Goal: Task Accomplishment & Management: Complete application form

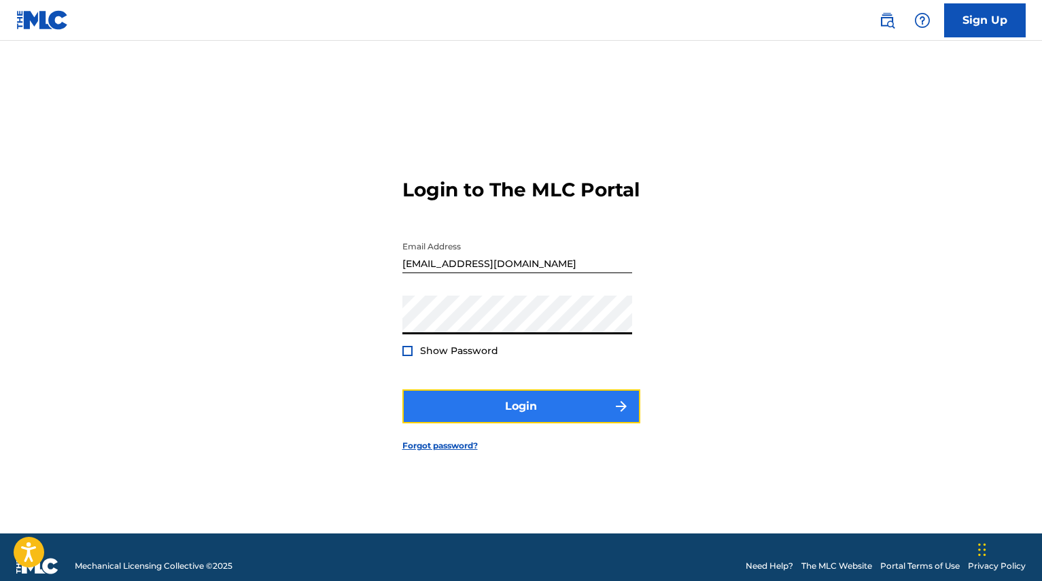
click at [515, 422] on button "Login" at bounding box center [522, 407] width 238 height 34
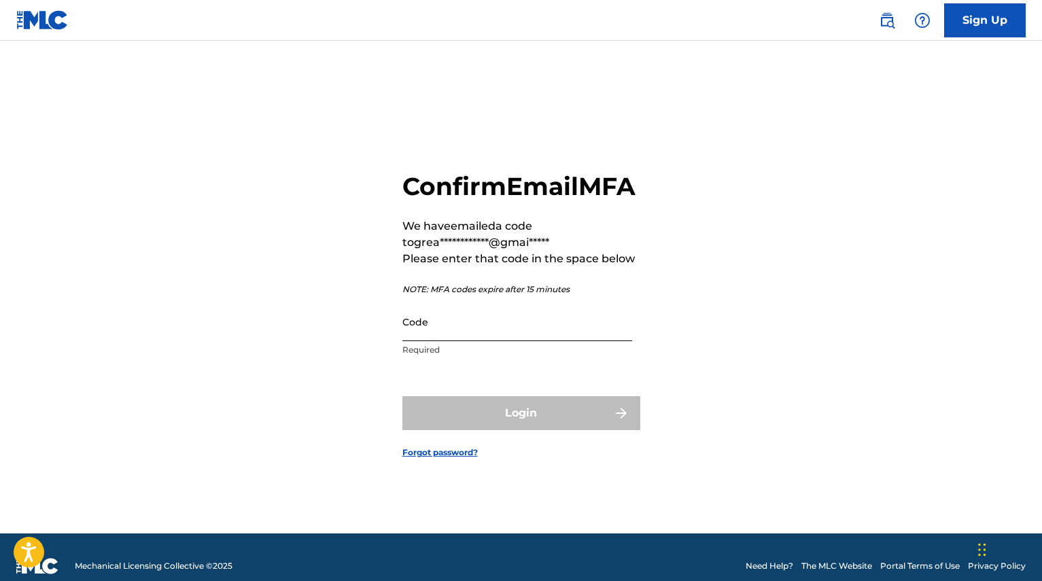
click at [539, 341] on input "Code" at bounding box center [518, 322] width 230 height 39
paste input "409795"
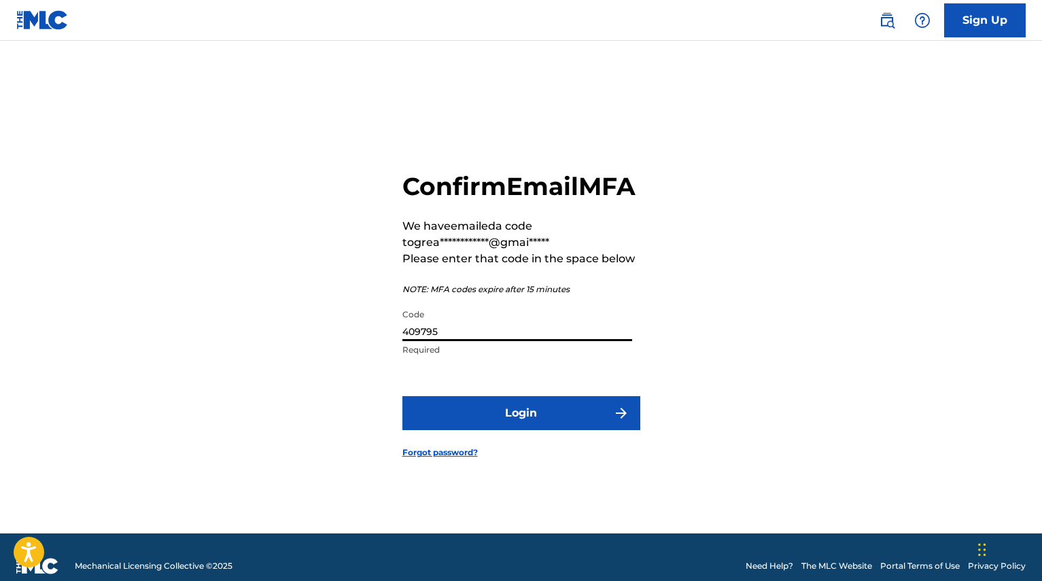
type input "409795"
click at [548, 458] on form "**********" at bounding box center [522, 304] width 238 height 459
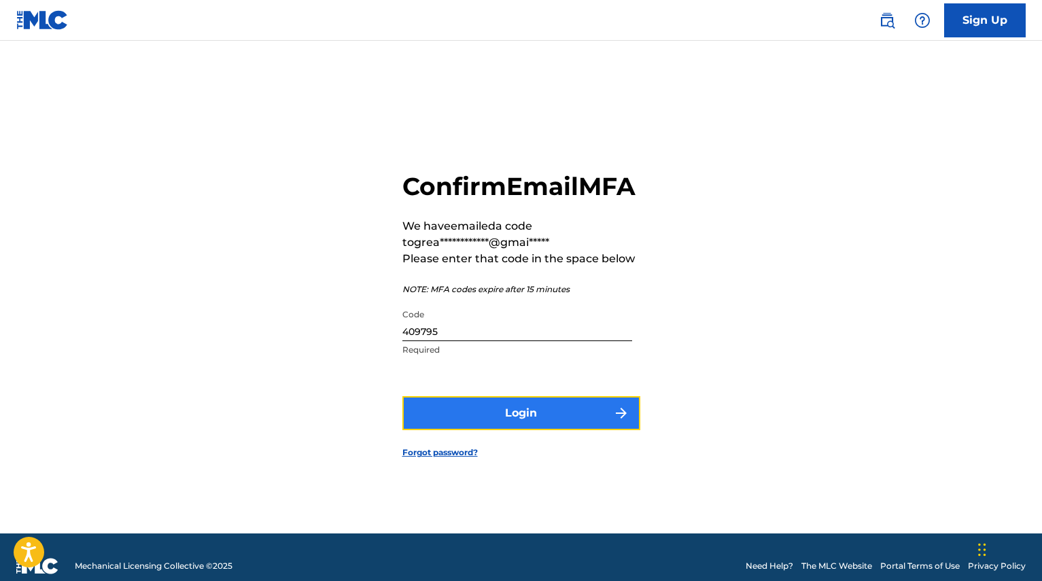
click at [557, 430] on button "Login" at bounding box center [522, 413] width 238 height 34
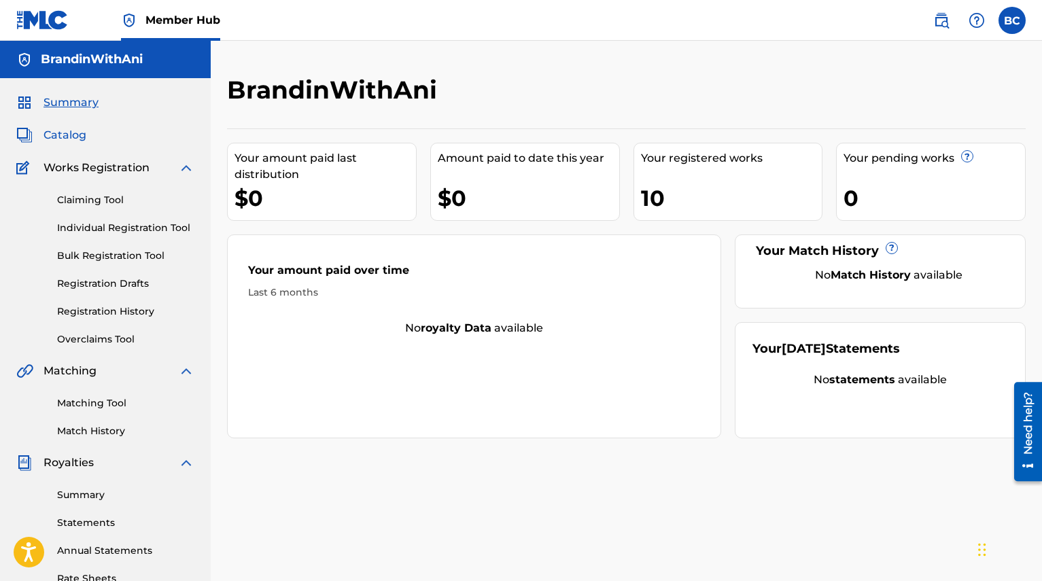
click at [63, 139] on span "Catalog" at bounding box center [65, 135] width 43 height 16
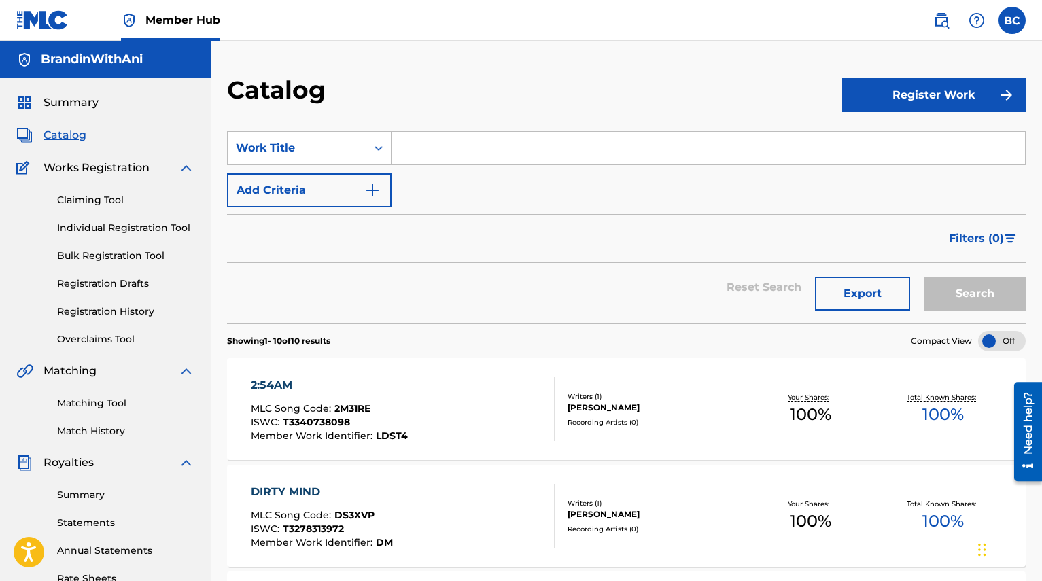
click at [499, 264] on div "Reset Search Export Search" at bounding box center [626, 287] width 799 height 49
click at [70, 137] on span "Catalog" at bounding box center [65, 135] width 43 height 16
click at [81, 96] on span "Summary" at bounding box center [71, 103] width 55 height 16
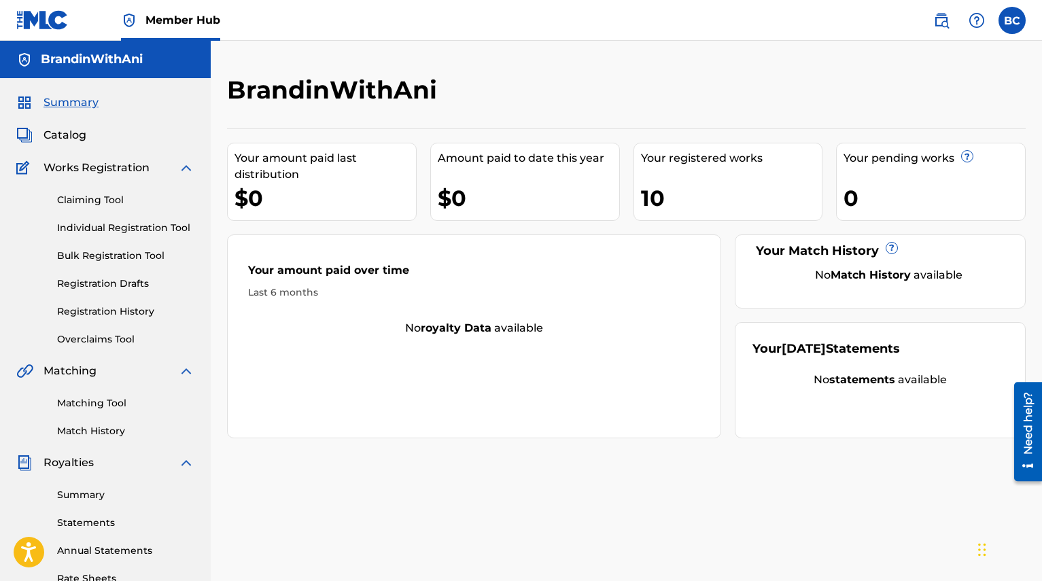
click at [78, 143] on div "Summary Catalog Works Registration Claiming Tool Individual Registration Tool B…" at bounding box center [105, 428] width 211 height 700
click at [74, 135] on span "Catalog" at bounding box center [65, 135] width 43 height 16
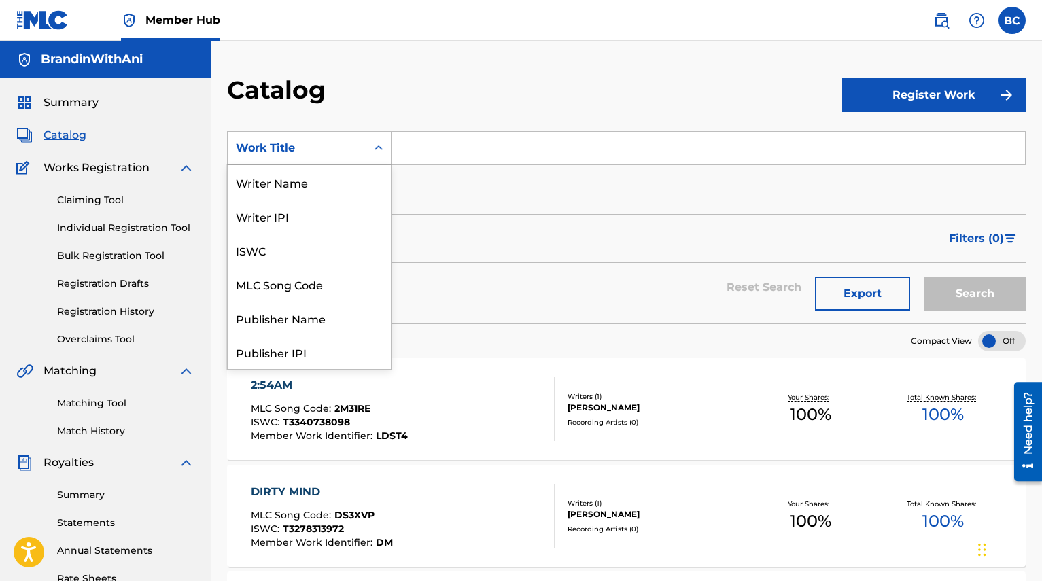
click at [359, 156] on div "Work Title" at bounding box center [297, 148] width 139 height 26
click at [367, 148] on div "Search Form" at bounding box center [378, 148] width 24 height 24
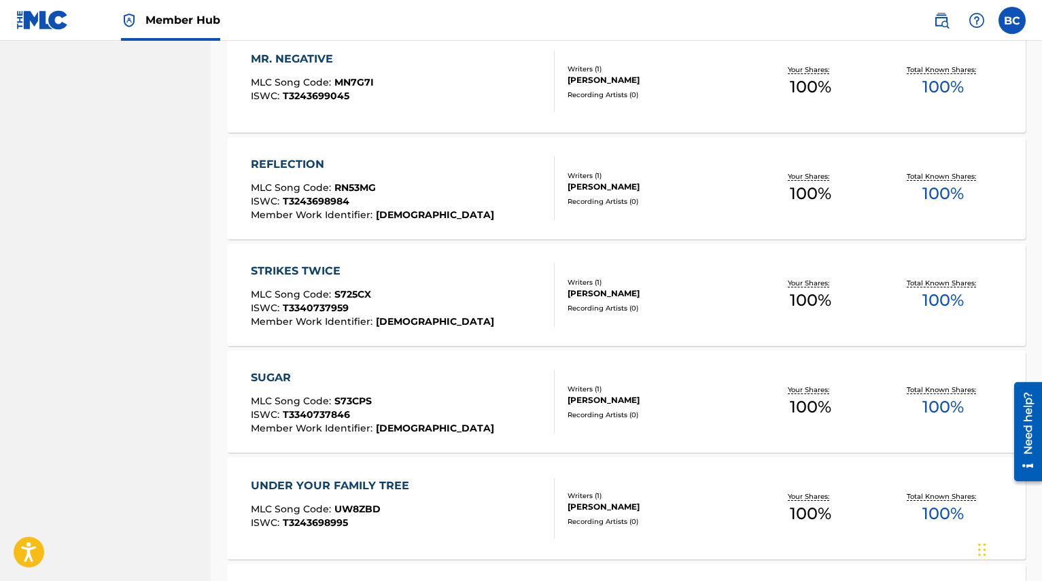
scroll to position [0, 0]
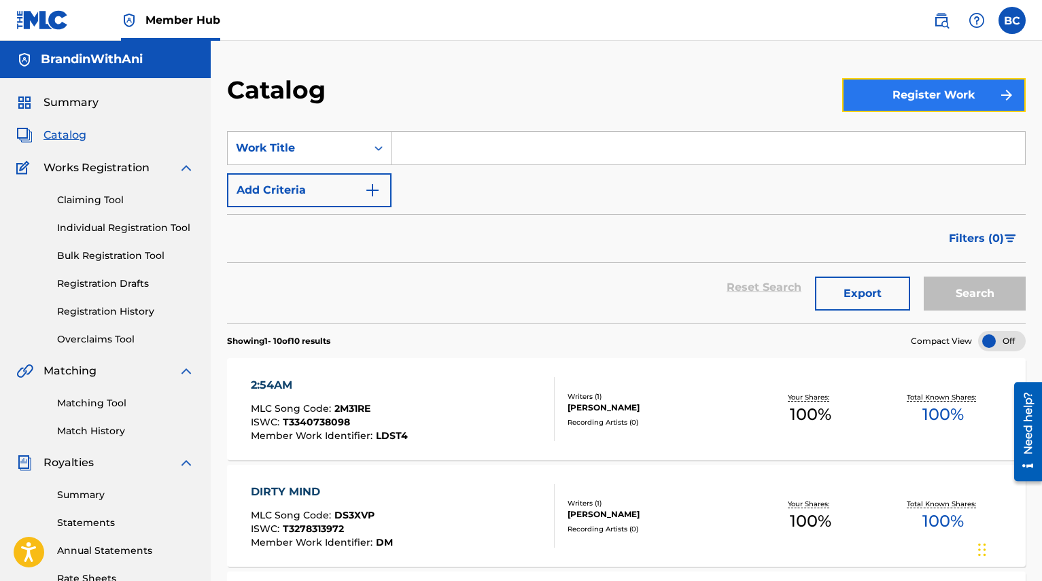
click at [907, 95] on button "Register Work" at bounding box center [934, 95] width 184 height 34
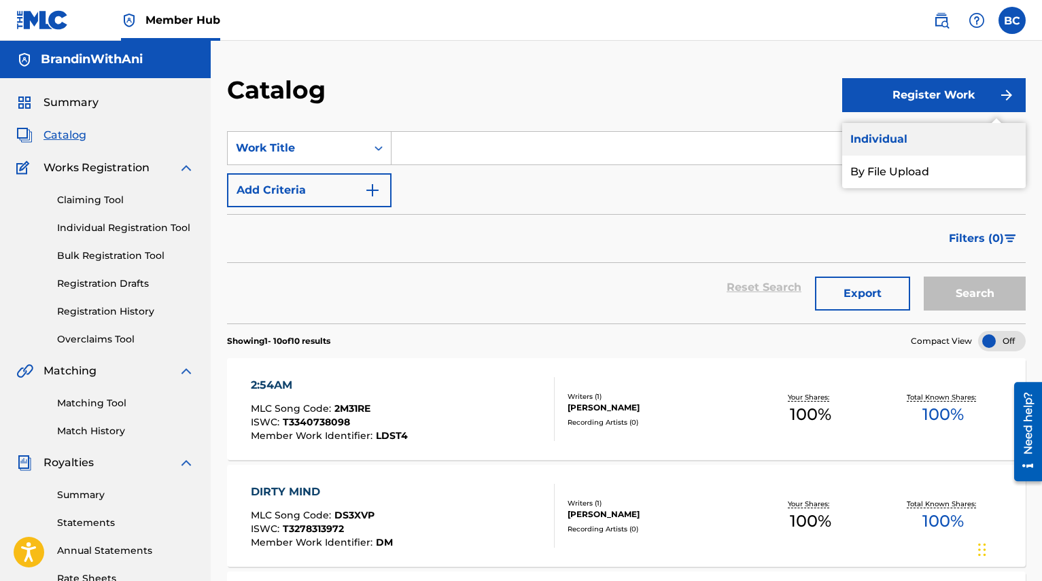
click at [893, 141] on link "Individual" at bounding box center [934, 139] width 184 height 33
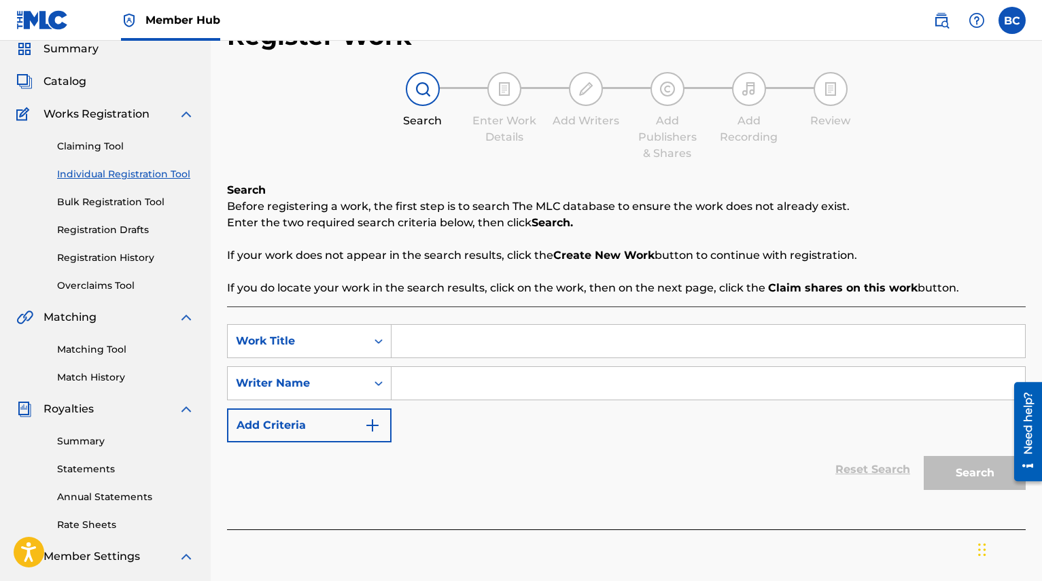
scroll to position [70, 0]
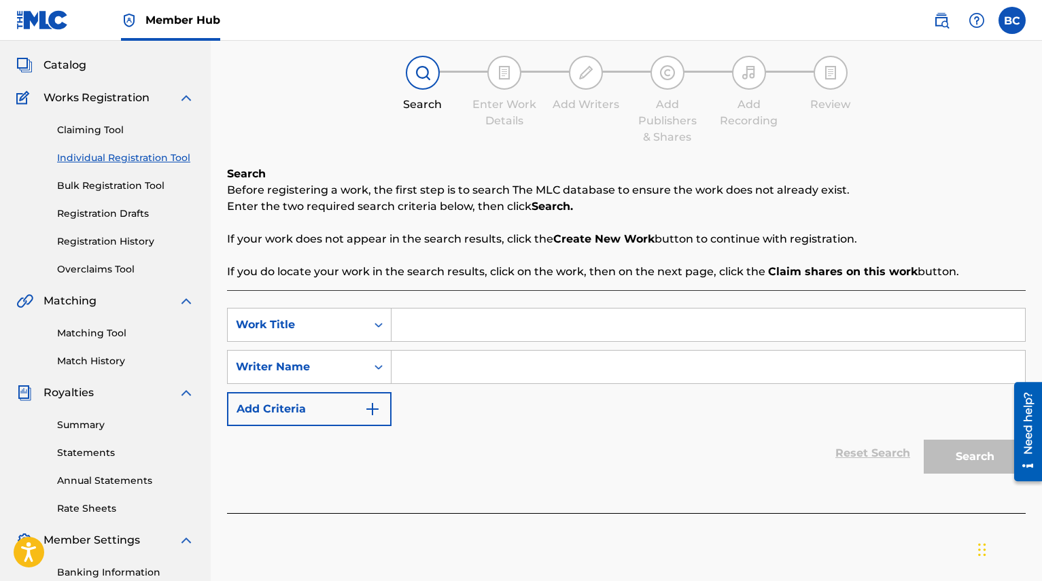
click at [488, 314] on input "Search Form" at bounding box center [709, 325] width 634 height 33
type input "You Should Know"
click at [481, 360] on input "Search Form" at bounding box center [709, 367] width 634 height 33
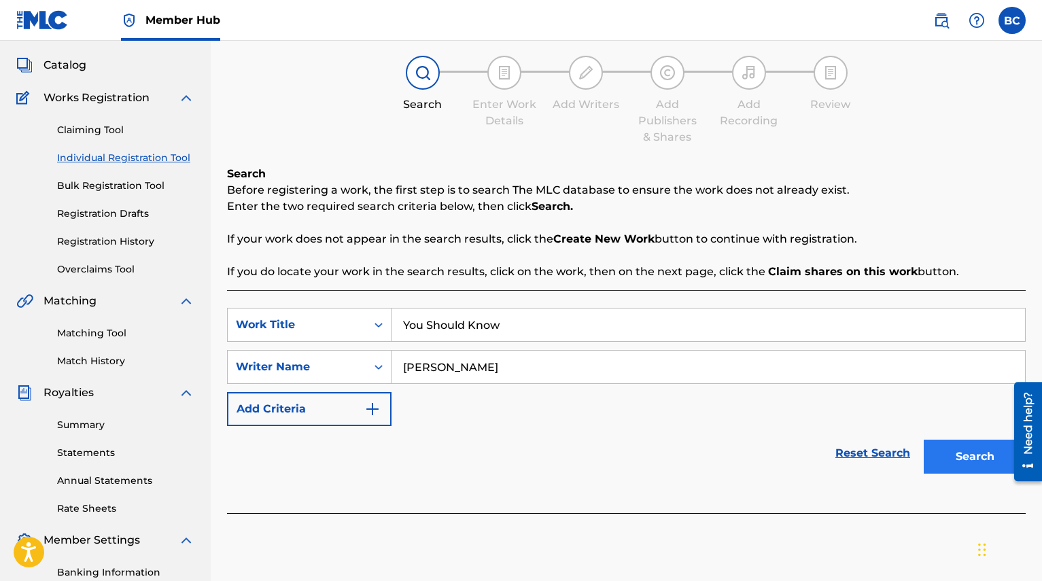
type input "[PERSON_NAME]"
click at [976, 454] on button "Search" at bounding box center [975, 457] width 102 height 34
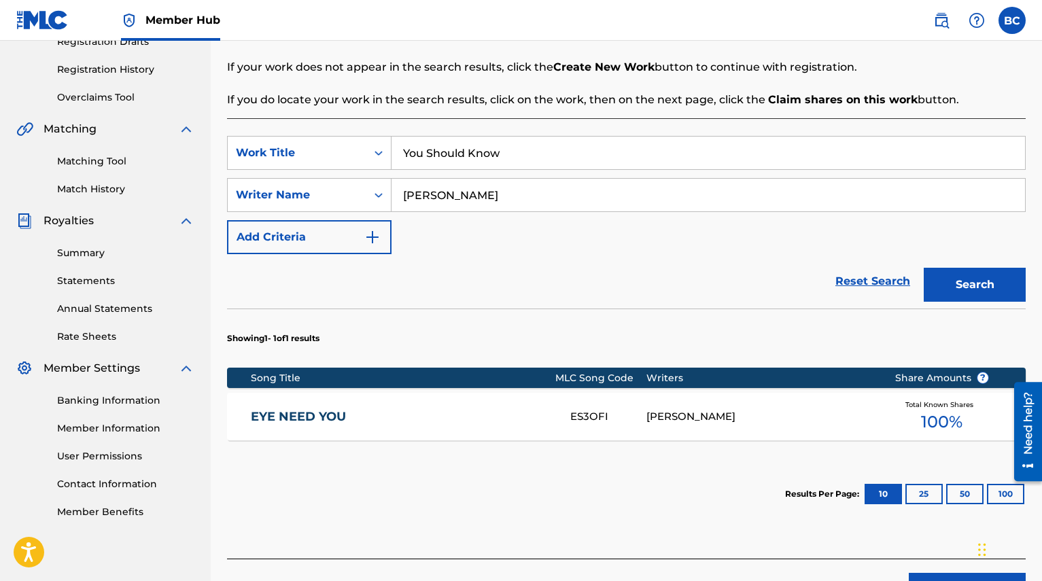
scroll to position [245, 0]
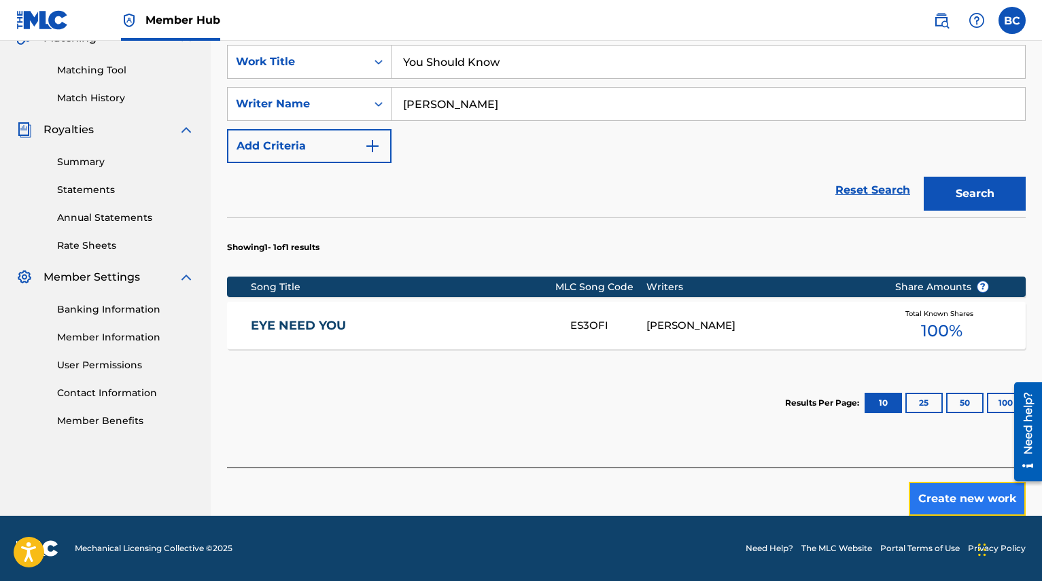
click at [962, 498] on button "Create new work" at bounding box center [967, 499] width 117 height 34
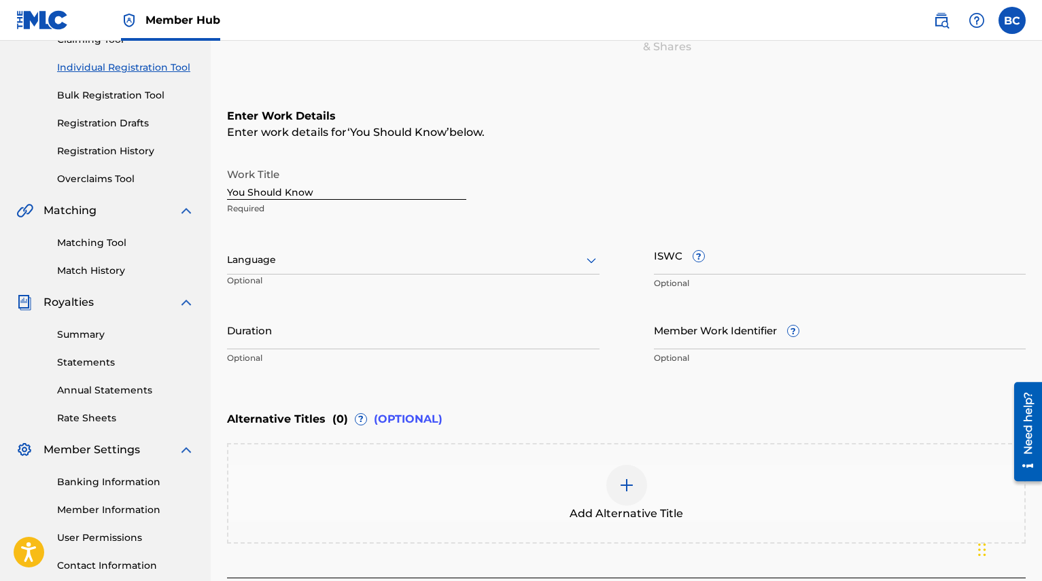
scroll to position [148, 0]
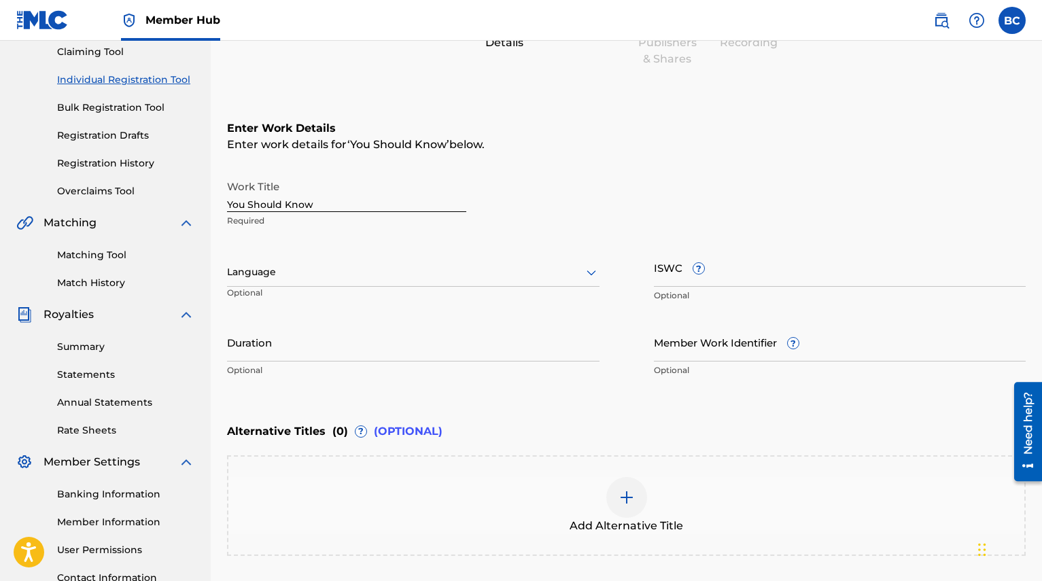
click at [322, 183] on input "You Should Know" at bounding box center [346, 192] width 239 height 39
click at [326, 198] on input "You Should Know" at bounding box center [346, 192] width 239 height 39
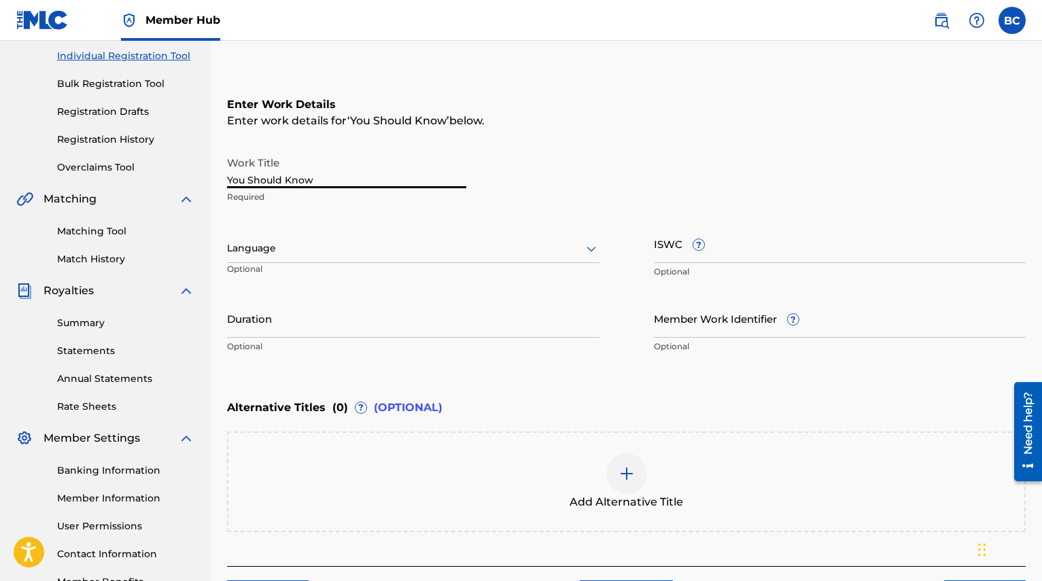
scroll to position [192, 0]
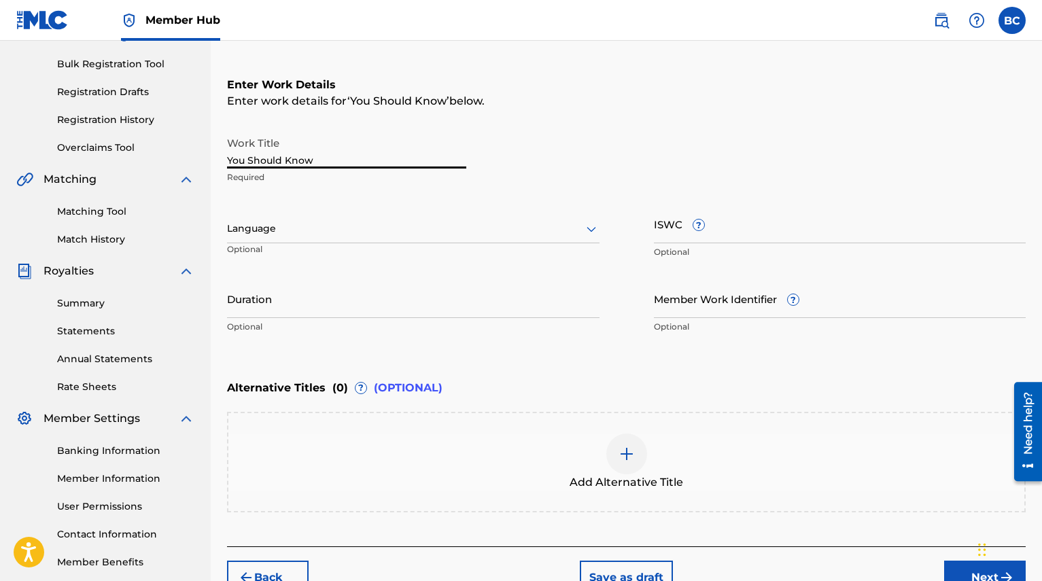
click at [409, 233] on div at bounding box center [413, 228] width 373 height 17
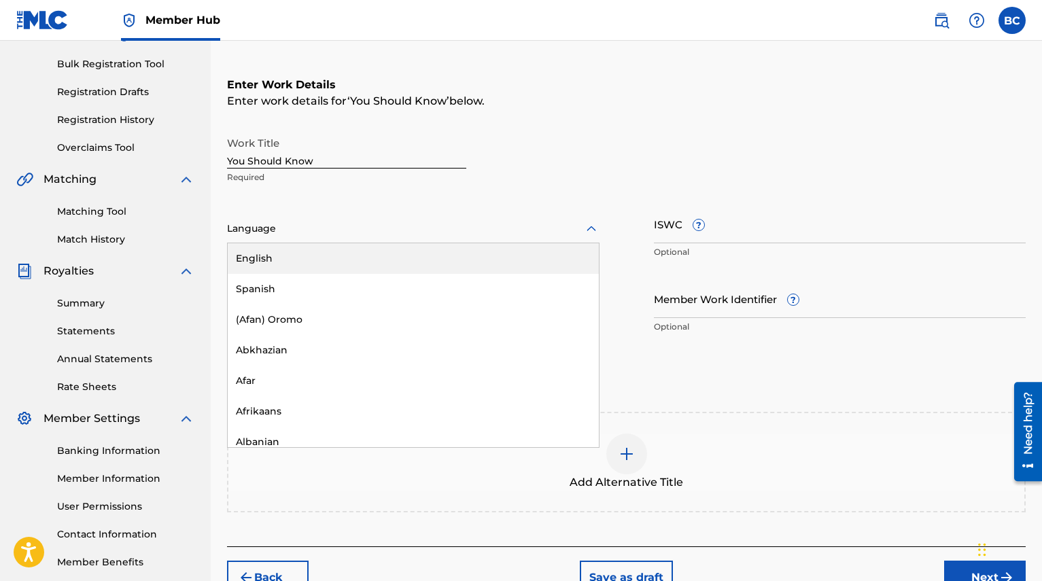
click at [371, 260] on div "English" at bounding box center [413, 258] width 371 height 31
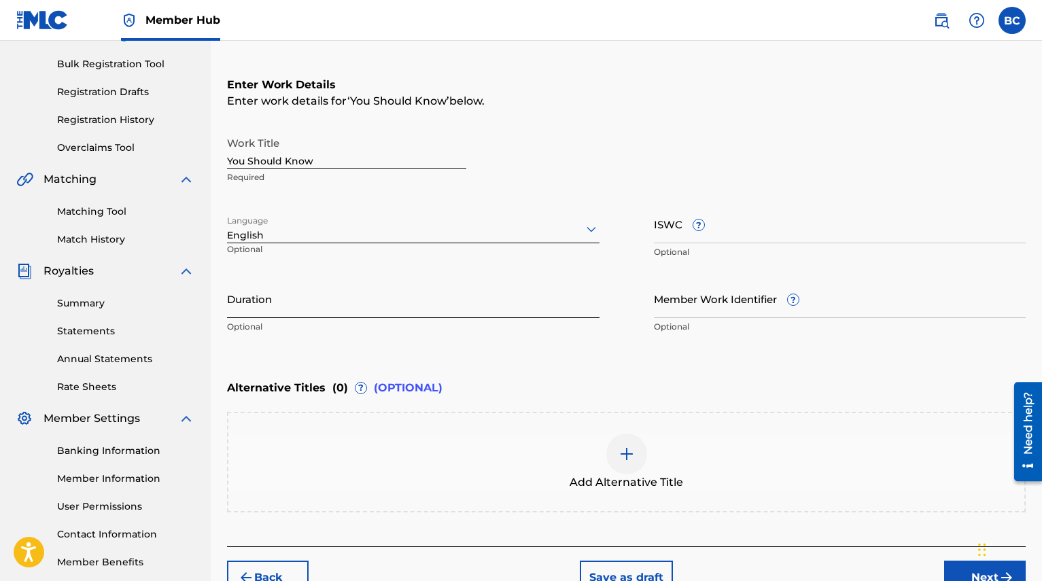
click at [355, 309] on input "Duration" at bounding box center [413, 298] width 373 height 39
type input "03:12"
click at [705, 227] on input "ISWC ?" at bounding box center [840, 224] width 373 height 39
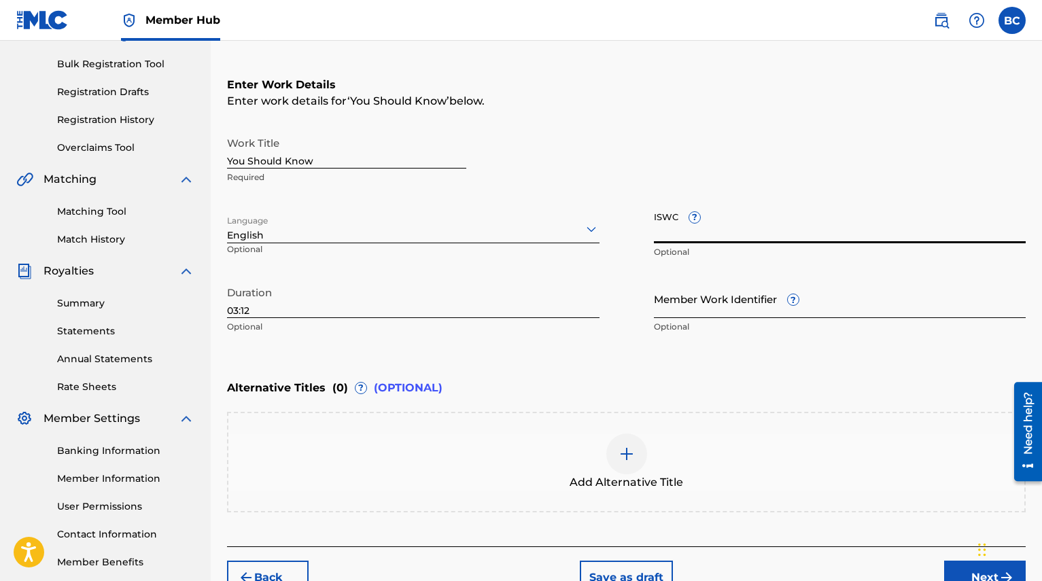
click at [711, 309] on input "Member Work Identifier ?" at bounding box center [840, 298] width 373 height 39
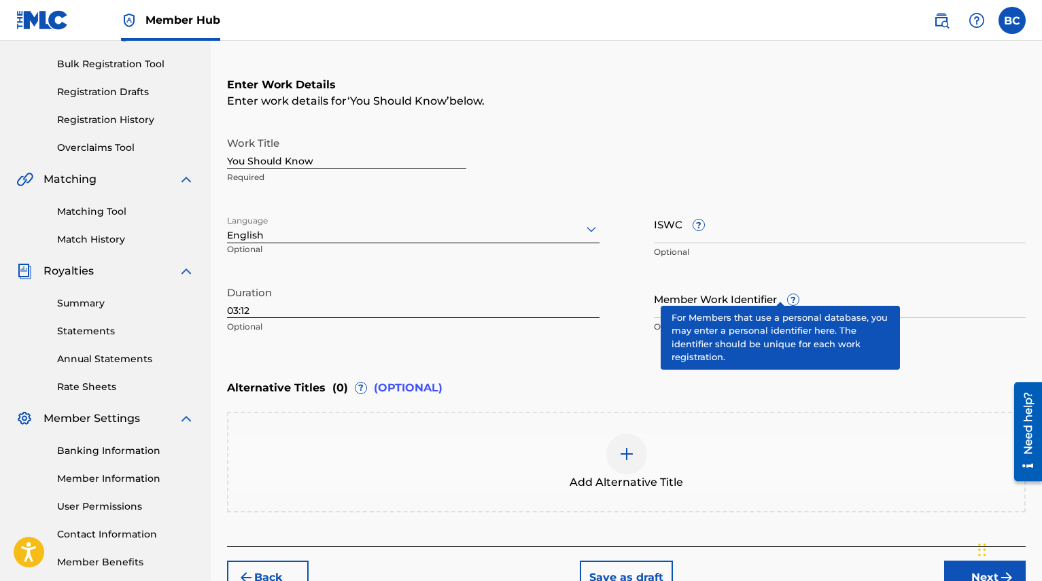
click at [774, 292] on div "Member Work Identifier ? Optional" at bounding box center [840, 309] width 373 height 61
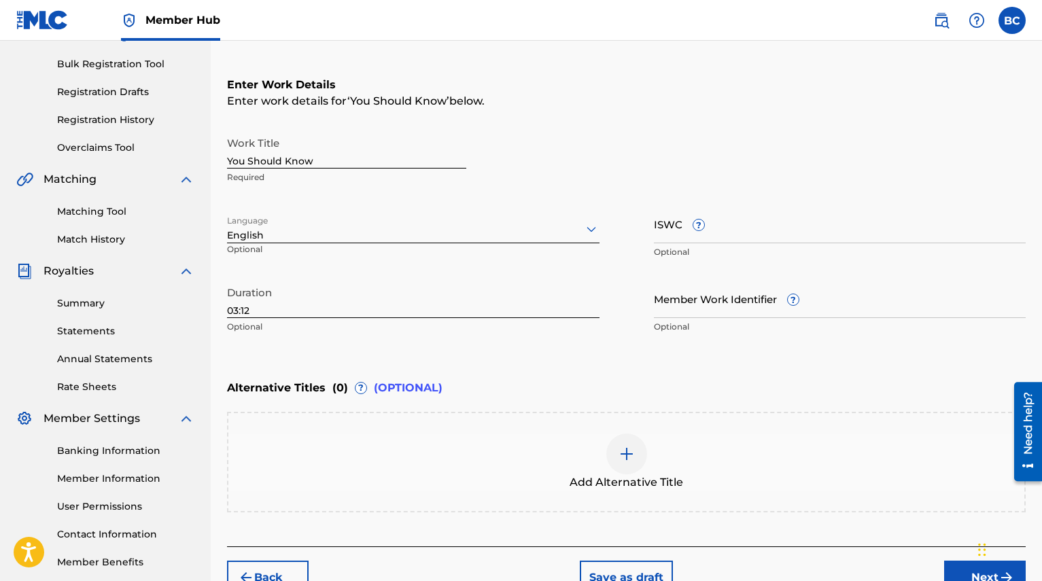
click at [634, 351] on div "Enter Work Details Enter work details for ‘ You Should Know ’ below. Work Title…" at bounding box center [626, 208] width 799 height 329
click at [692, 313] on input "Member Work Identifier ?" at bounding box center [840, 298] width 373 height 39
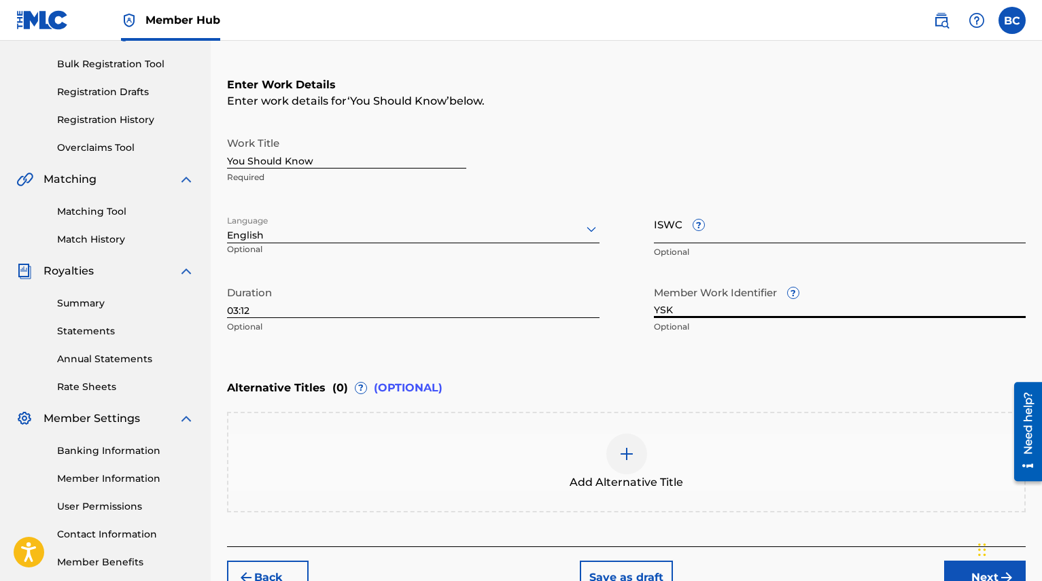
type input "YSK"
click at [719, 241] on input "ISWC ?" at bounding box center [840, 224] width 373 height 39
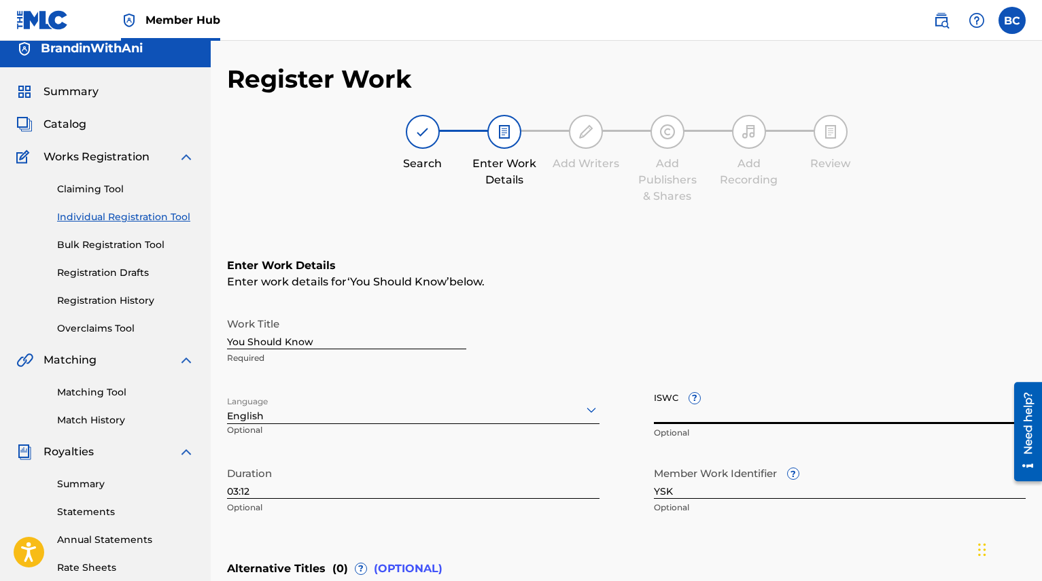
scroll to position [0, 0]
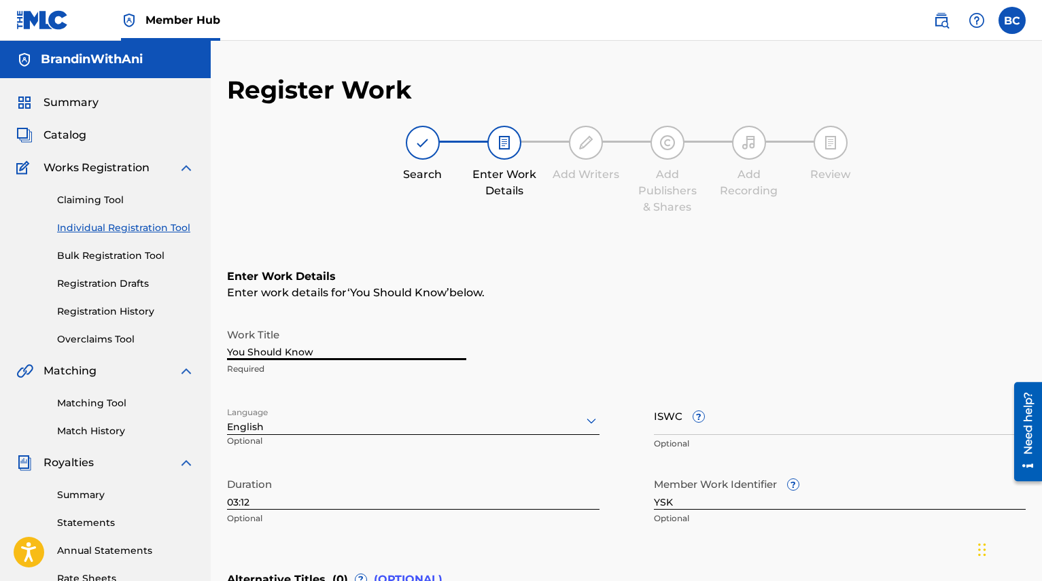
drag, startPoint x: 337, startPoint y: 346, endPoint x: 193, endPoint y: 351, distance: 144.2
click at [193, 351] on main "BrandinWithAni Summary Catalog Works Registration Claiming Tool Individual Regi…" at bounding box center [521, 414] width 1042 height 746
type input "Young & Dumb"
click at [601, 305] on div "Enter Work Details Enter work details for ‘ Young & Dumb ’ below. Work Title Yo…" at bounding box center [626, 400] width 799 height 329
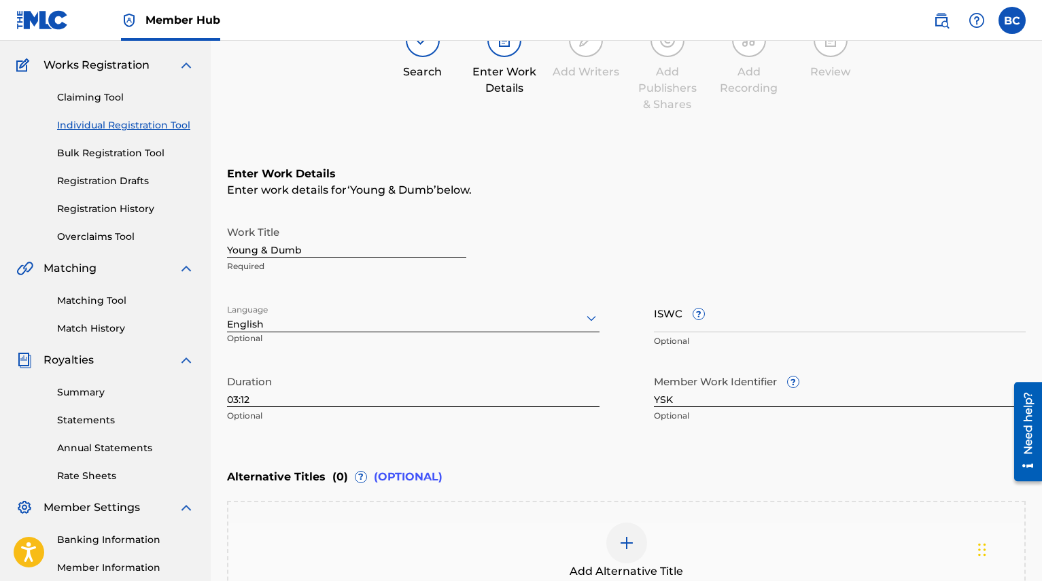
scroll to position [112, 0]
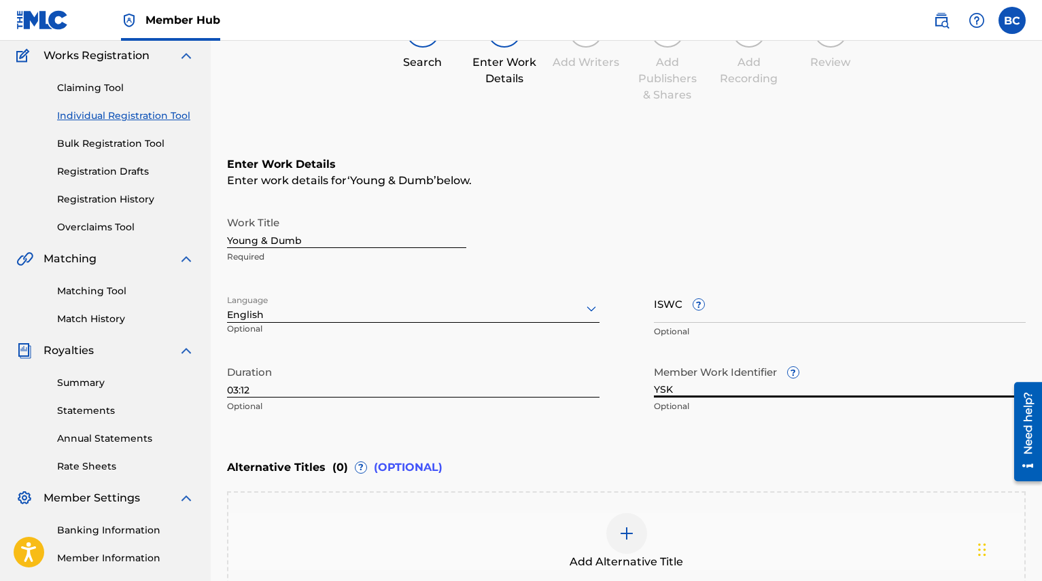
drag, startPoint x: 700, startPoint y: 385, endPoint x: 568, endPoint y: 381, distance: 131.3
click at [571, 382] on div "Work Title Young & Dumb Required Language English Optional ISWC ? Optional Dura…" at bounding box center [626, 314] width 799 height 211
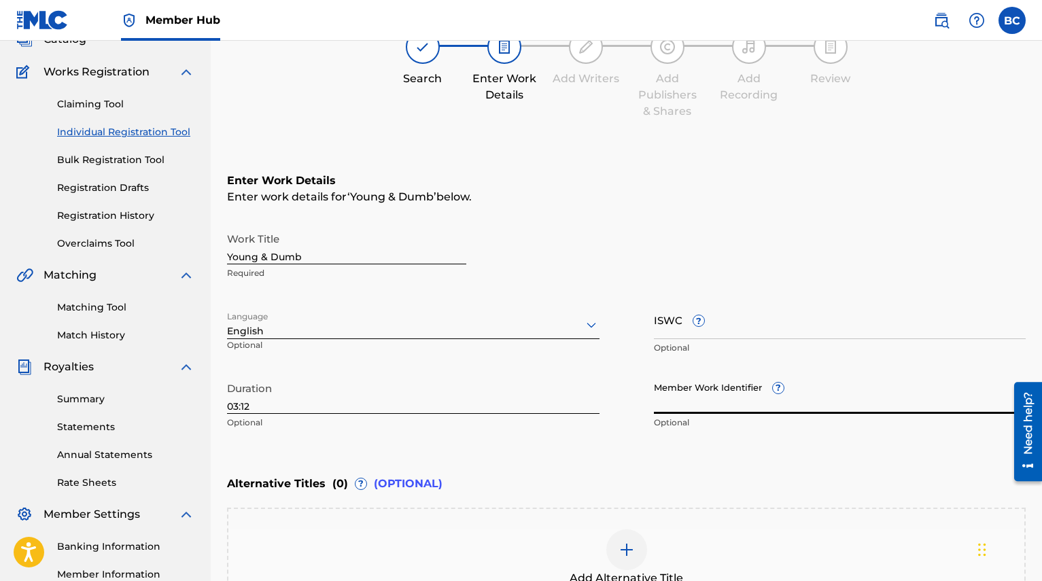
scroll to position [111, 0]
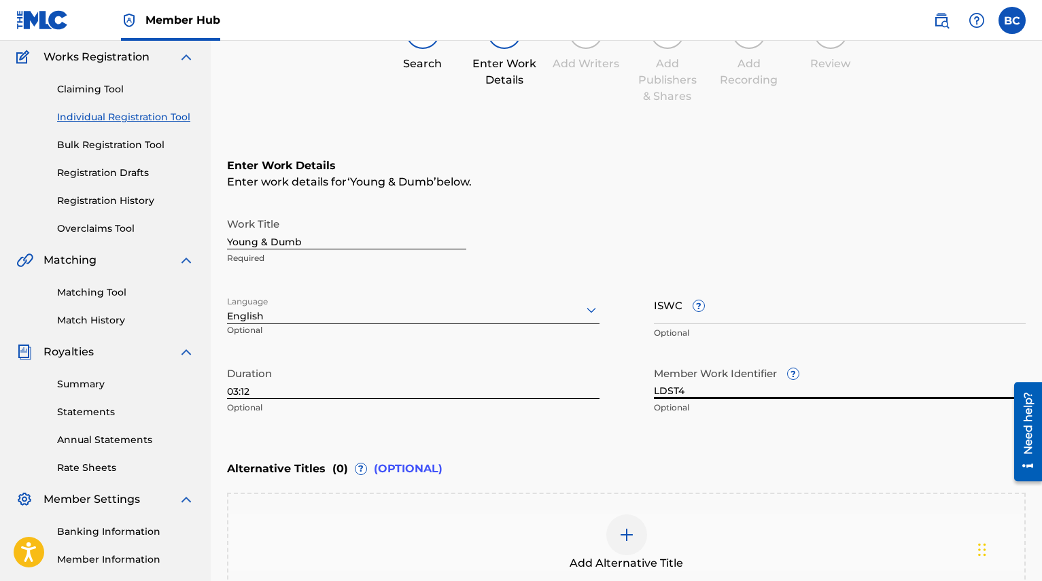
type input "LDST4"
click at [630, 242] on div "Work Title Young & Dumb Required" at bounding box center [626, 241] width 799 height 61
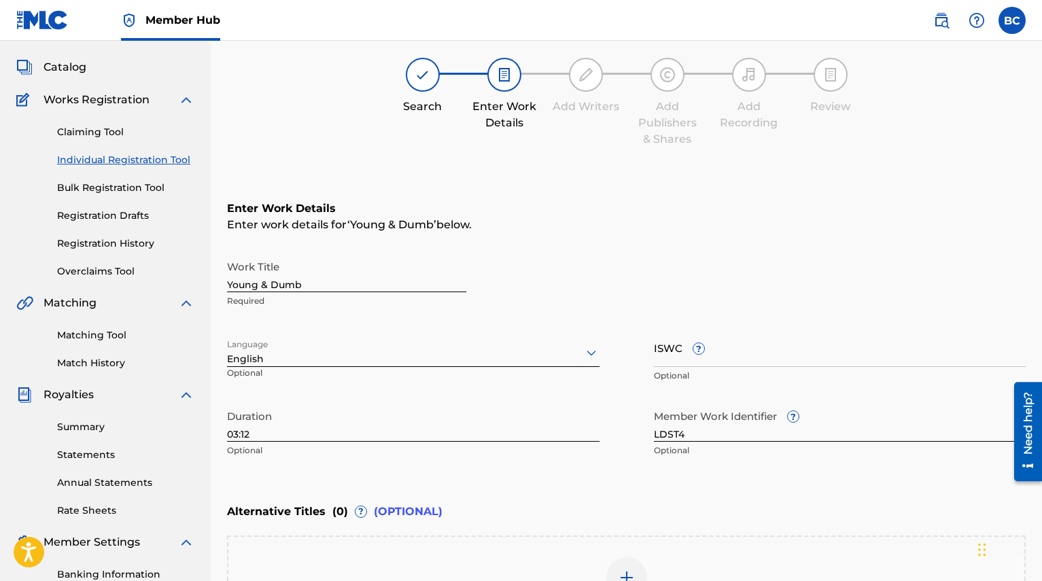
scroll to position [83, 0]
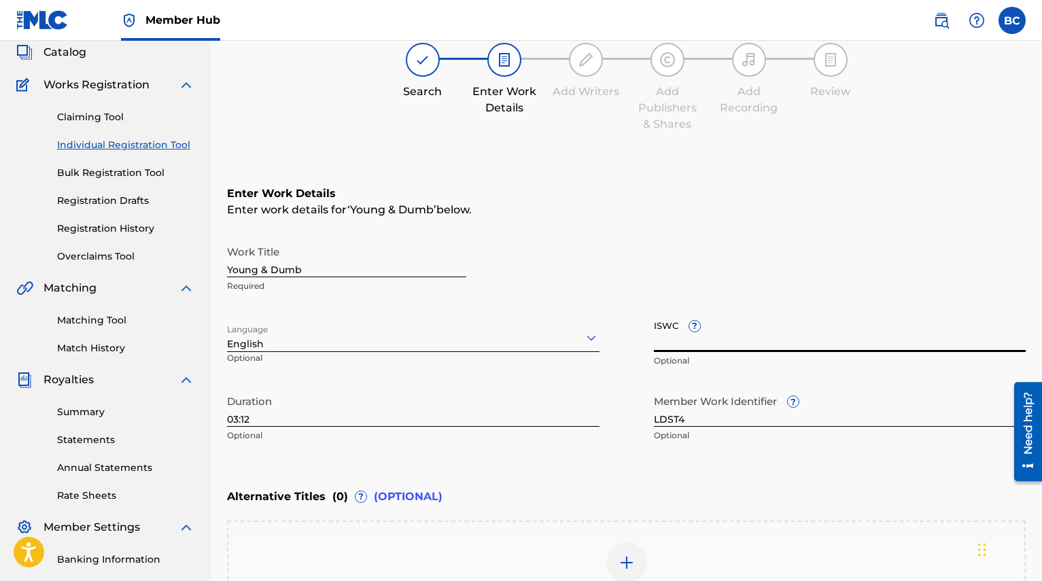
click at [733, 343] on input "ISWC ?" at bounding box center [840, 332] width 373 height 39
paste input "T3242967228"
type input "T3242967228"
click at [793, 243] on div "Work Title Young & Dumb Required" at bounding box center [626, 269] width 799 height 61
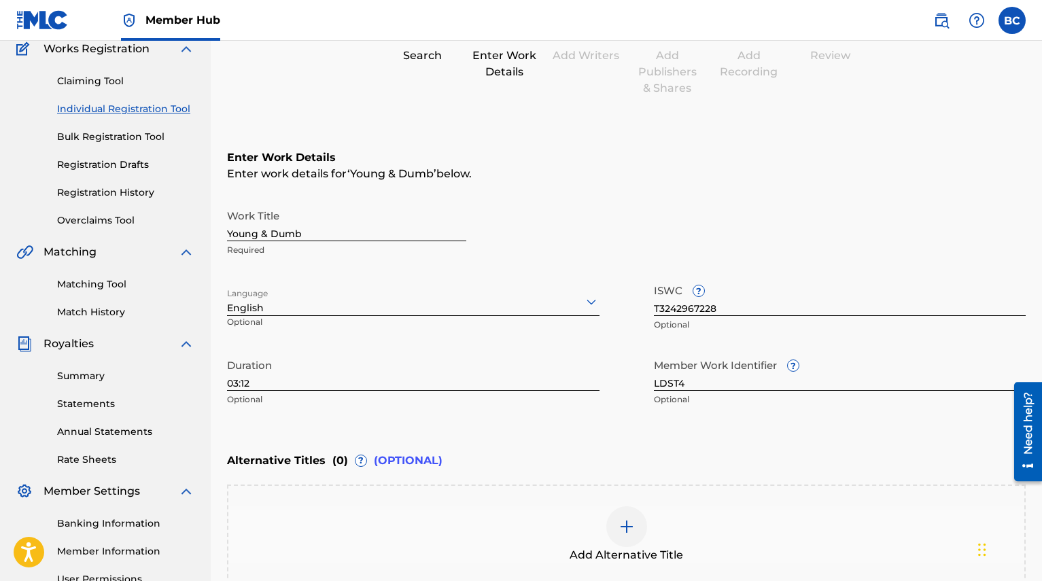
scroll to position [120, 0]
drag, startPoint x: 470, startPoint y: 381, endPoint x: 222, endPoint y: 372, distance: 247.7
click at [222, 372] on div "Register Work Search Enter Work Details Add Writers Add Publishers & Shares Add…" at bounding box center [627, 311] width 832 height 712
type input "03:50"
click at [768, 217] on div "Work Title Young & Dumb Required" at bounding box center [626, 232] width 799 height 61
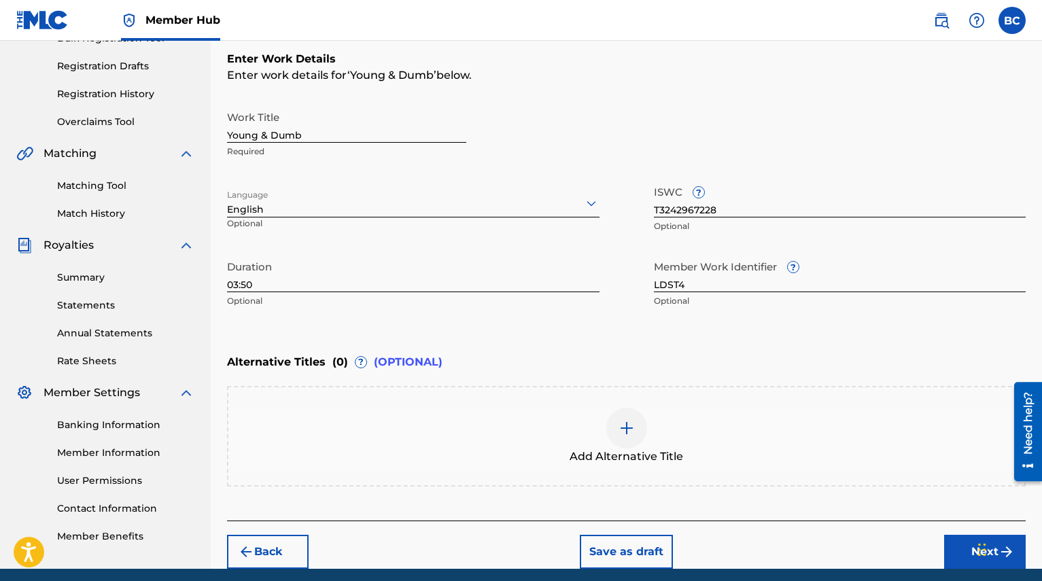
scroll to position [270, 0]
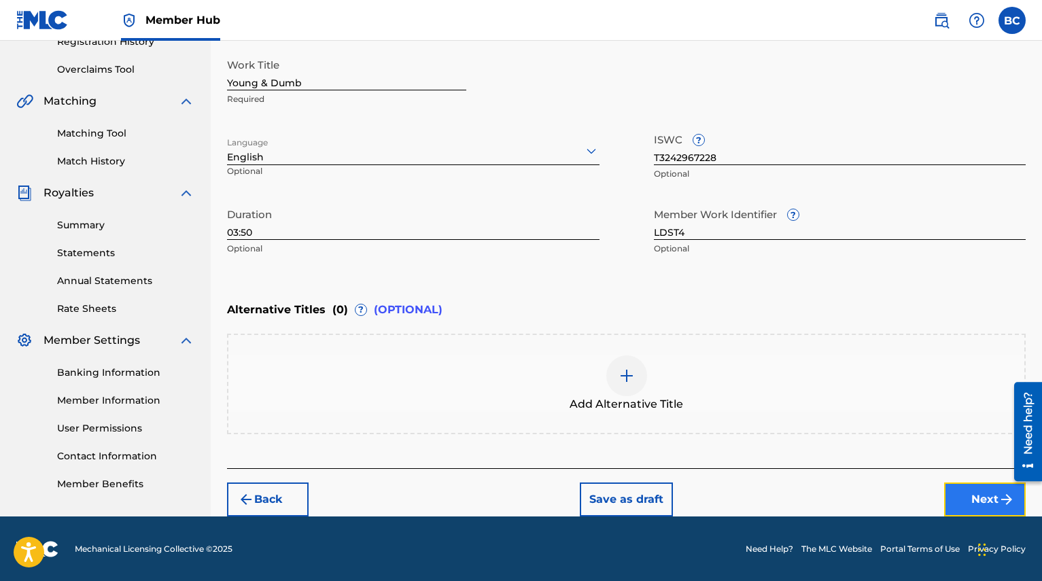
click at [968, 503] on button "Next" at bounding box center [985, 500] width 82 height 34
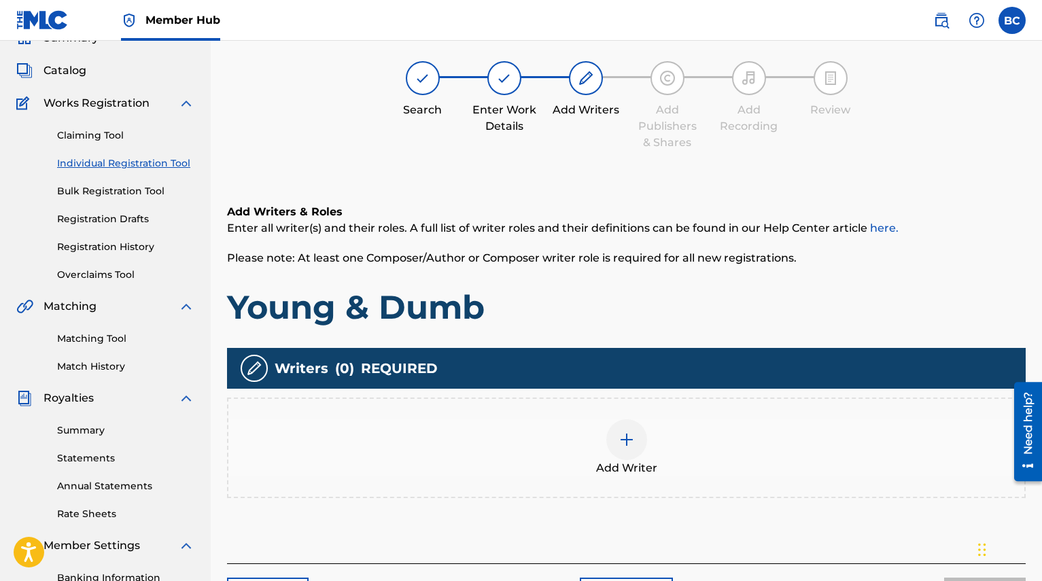
click at [567, 430] on div "Add Writer" at bounding box center [626, 448] width 796 height 57
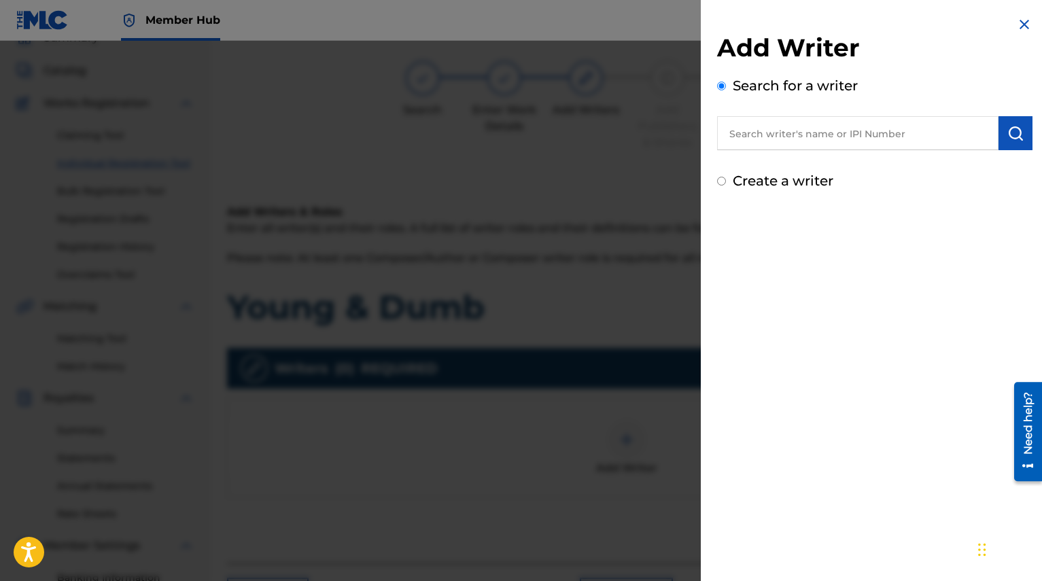
scroll to position [80, 0]
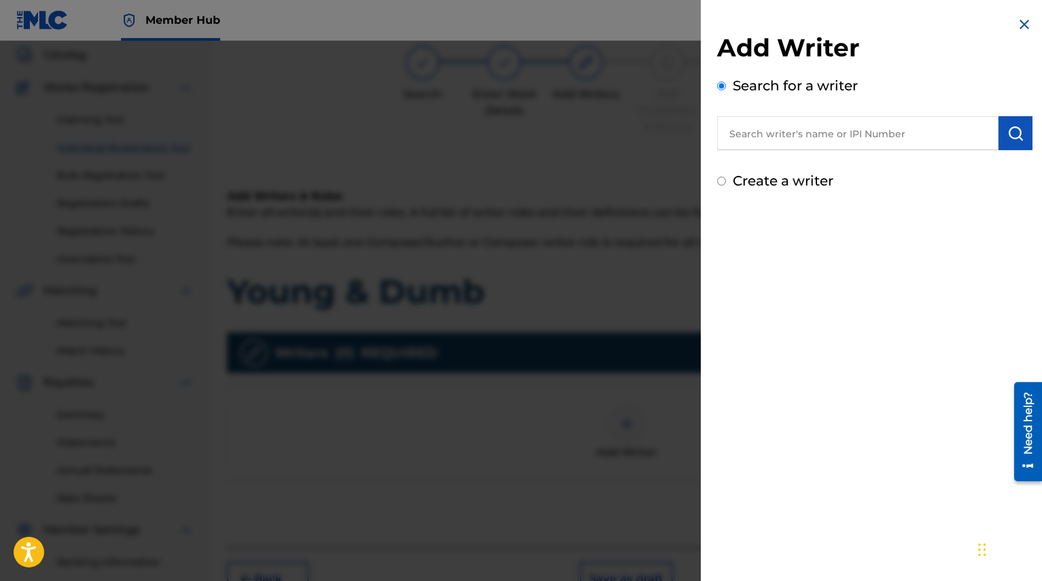
click at [803, 140] on input "text" at bounding box center [858, 133] width 282 height 34
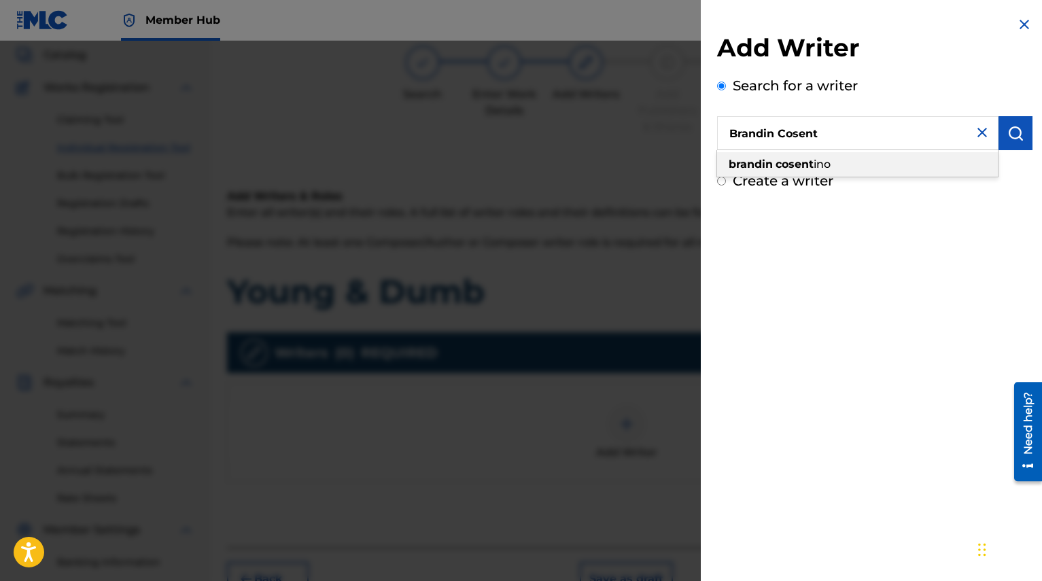
click at [781, 152] on div "brandin cosent ino" at bounding box center [857, 164] width 281 height 24
type input "[PERSON_NAME]"
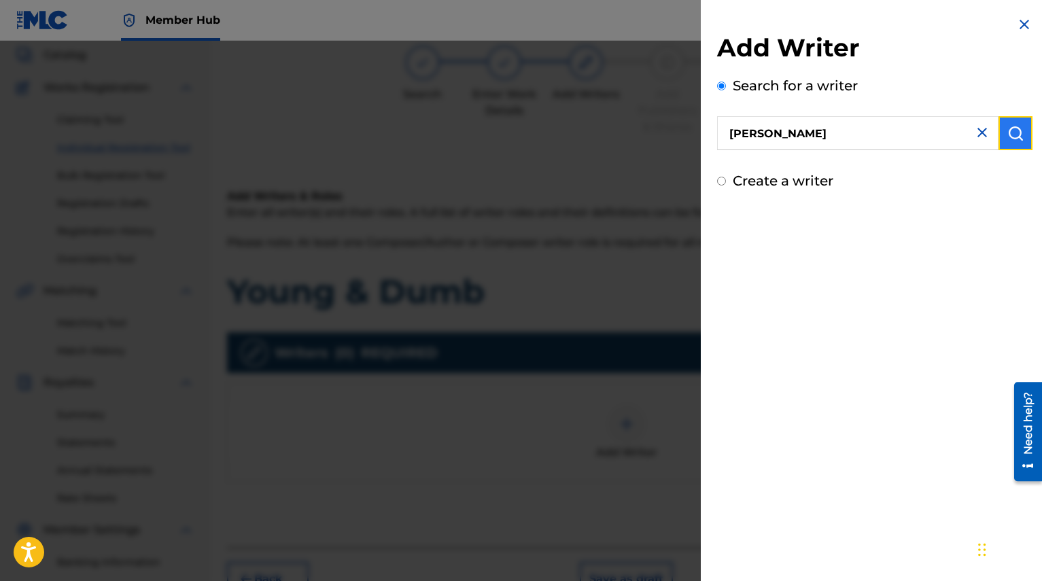
click at [1008, 133] on img "submit" at bounding box center [1016, 133] width 16 height 16
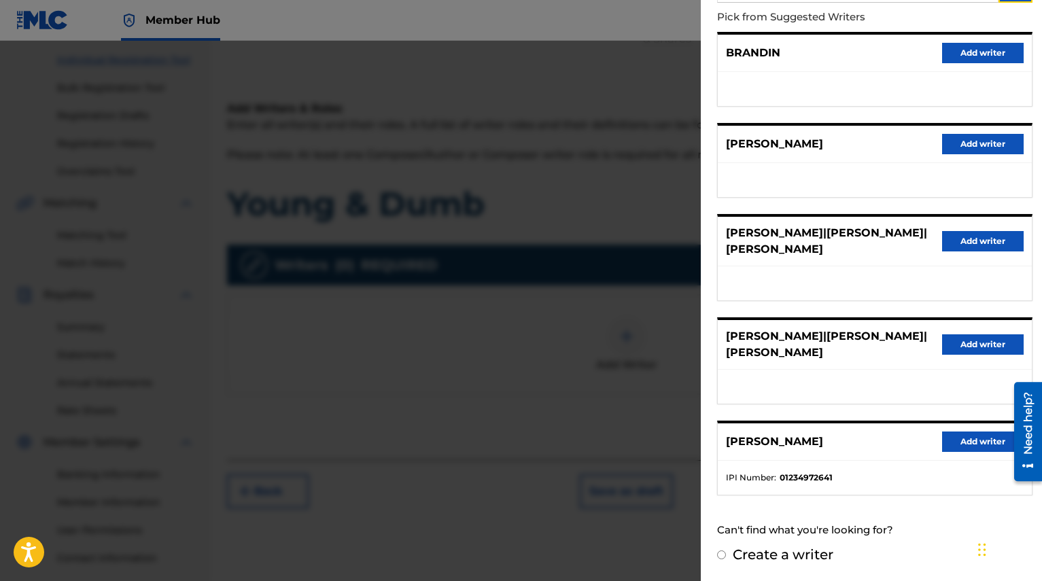
scroll to position [170, 0]
click at [975, 441] on button "Add writer" at bounding box center [983, 442] width 82 height 20
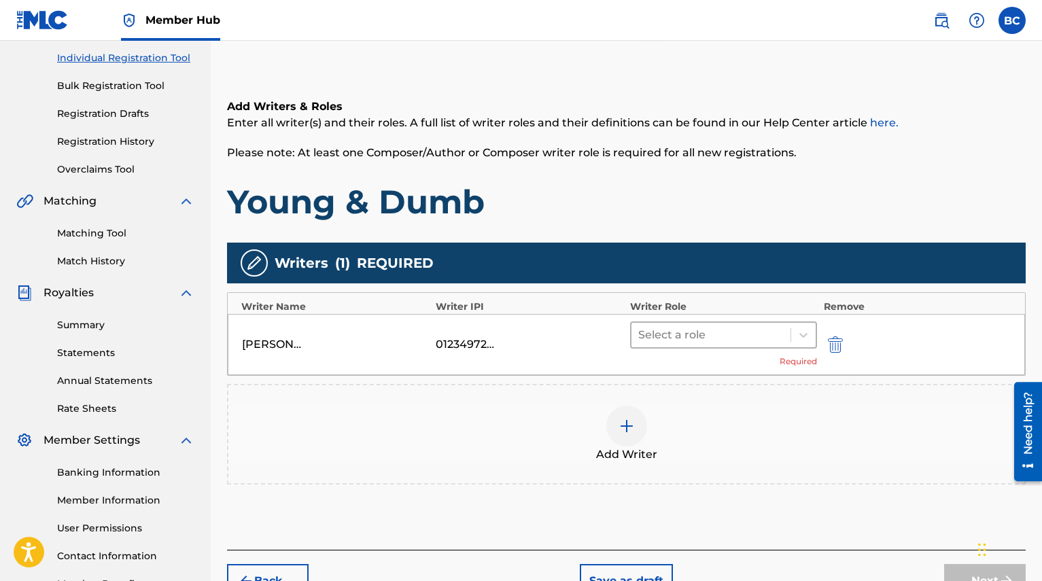
click at [694, 343] on div at bounding box center [711, 335] width 146 height 19
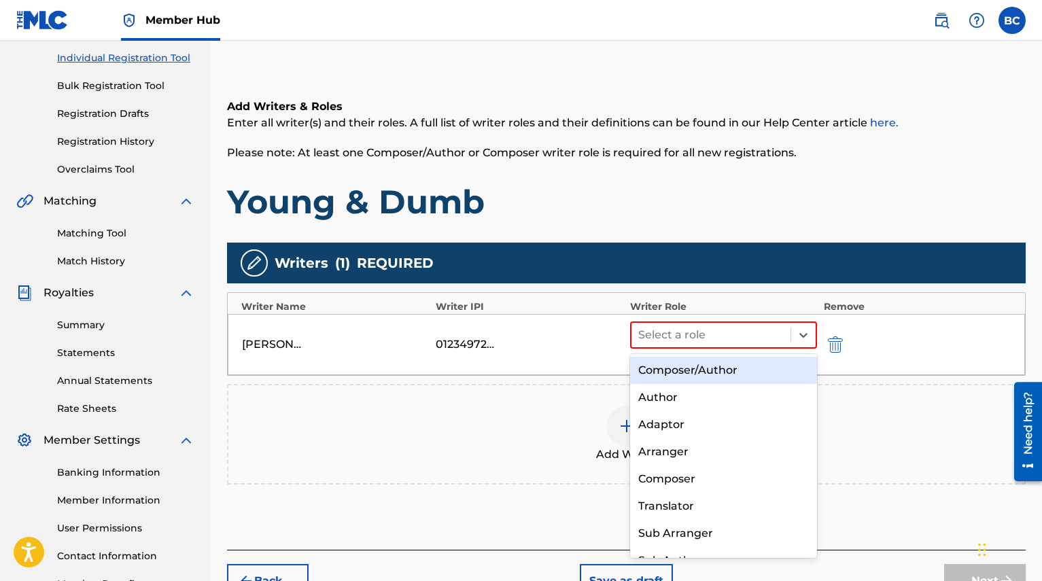
click at [710, 373] on div "Composer/Author" at bounding box center [723, 370] width 187 height 27
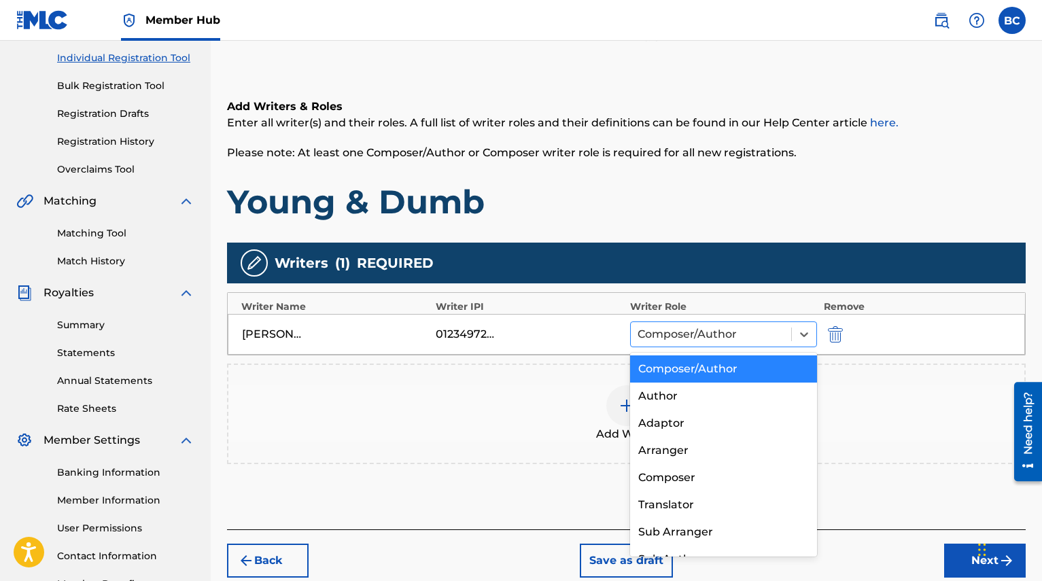
click at [739, 339] on div at bounding box center [711, 334] width 147 height 19
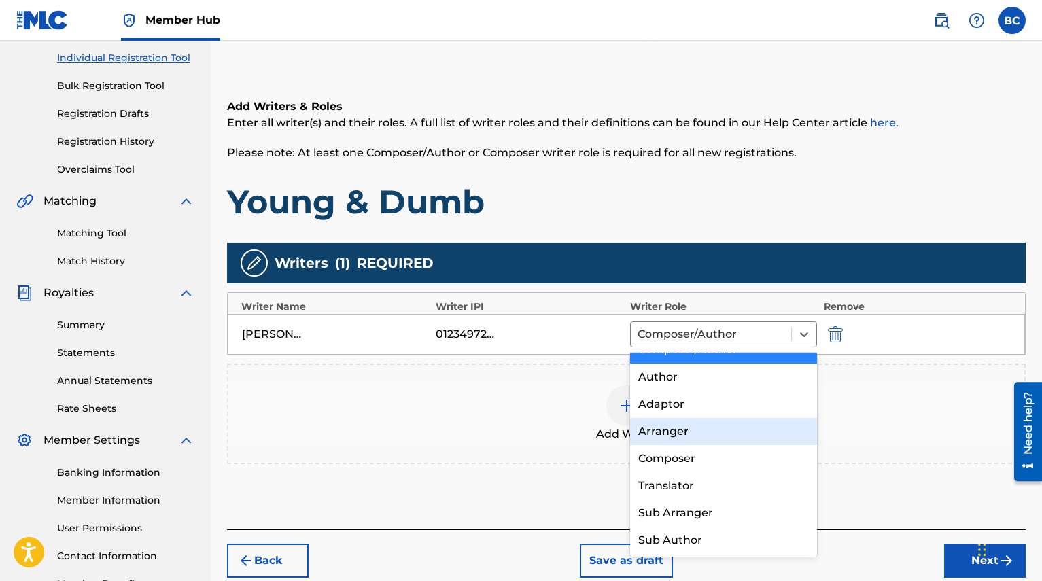
click at [494, 425] on div "Add Writer" at bounding box center [626, 414] width 796 height 57
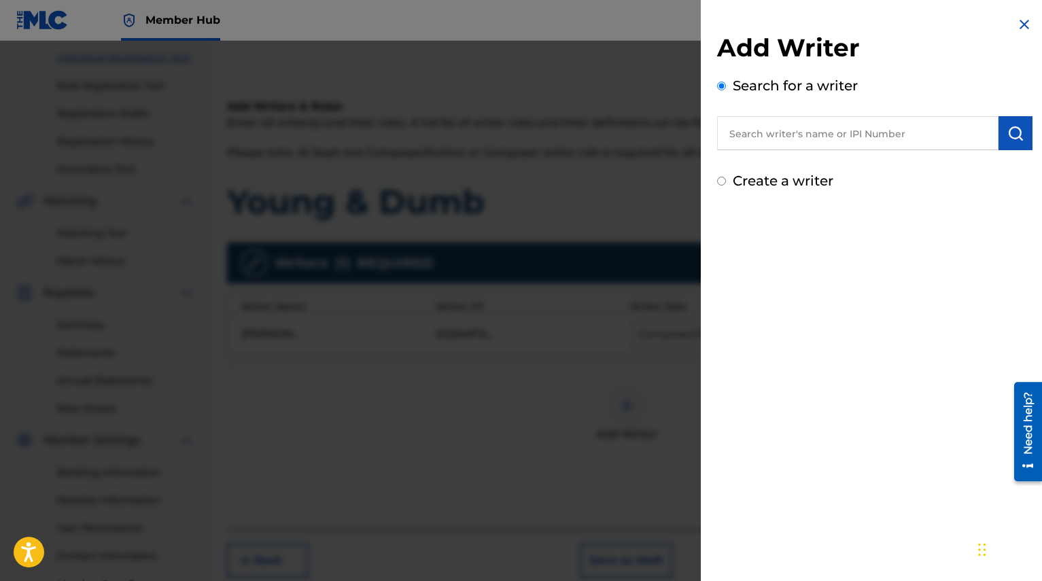
click at [1028, 22] on div "Add Writer Search for a writer Create a writer" at bounding box center [875, 103] width 348 height 207
click at [1021, 21] on img at bounding box center [1025, 24] width 16 height 16
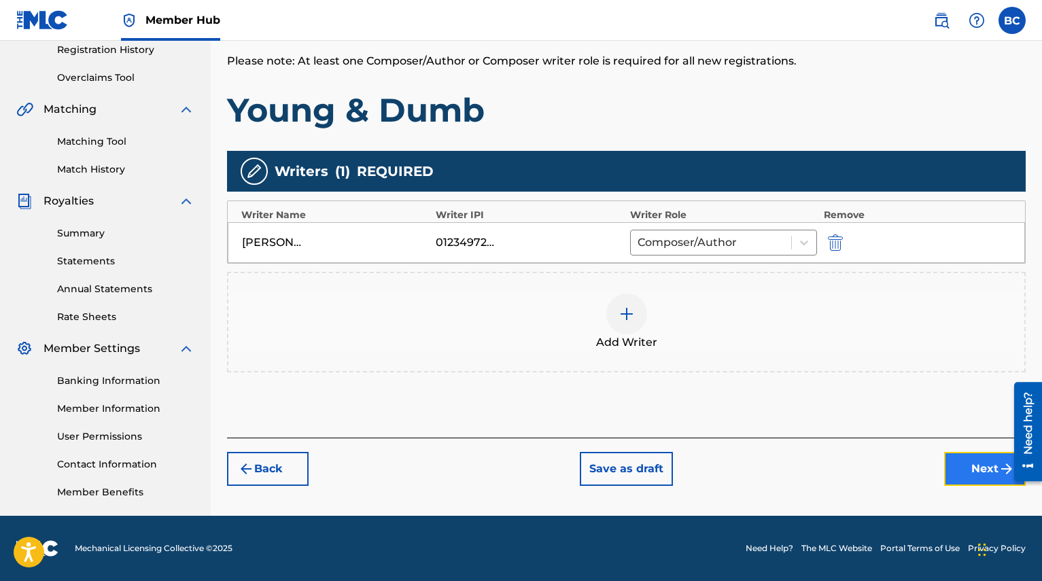
click at [976, 457] on button "Next" at bounding box center [985, 469] width 82 height 34
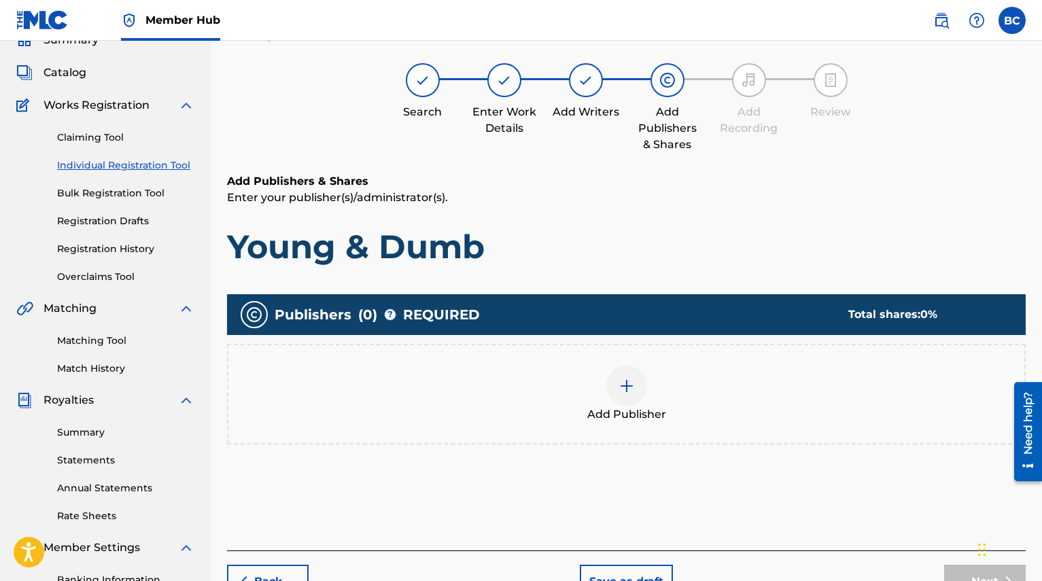
scroll to position [61, 0]
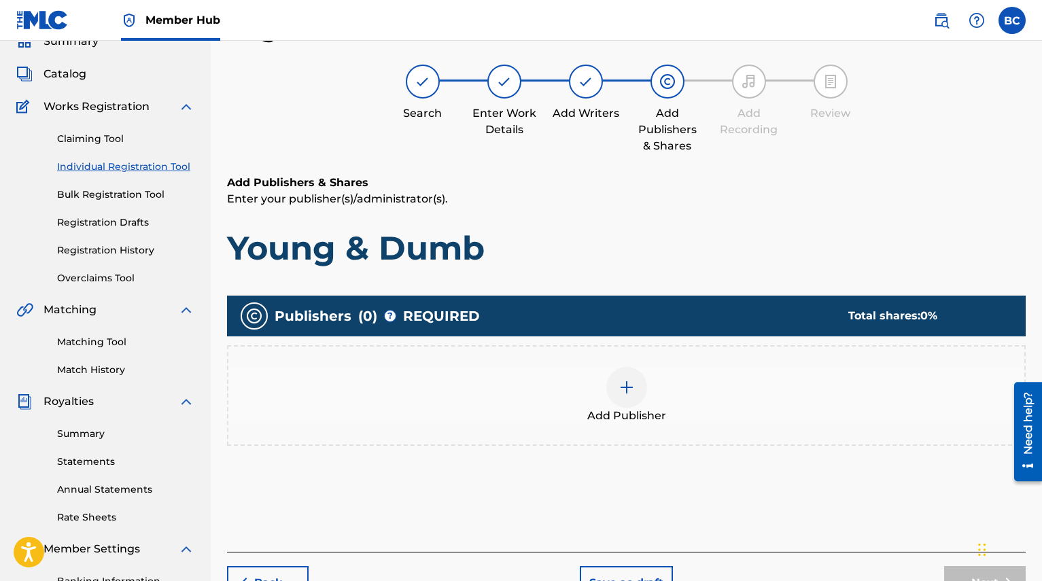
click at [642, 402] on div "Add Publisher" at bounding box center [626, 395] width 796 height 57
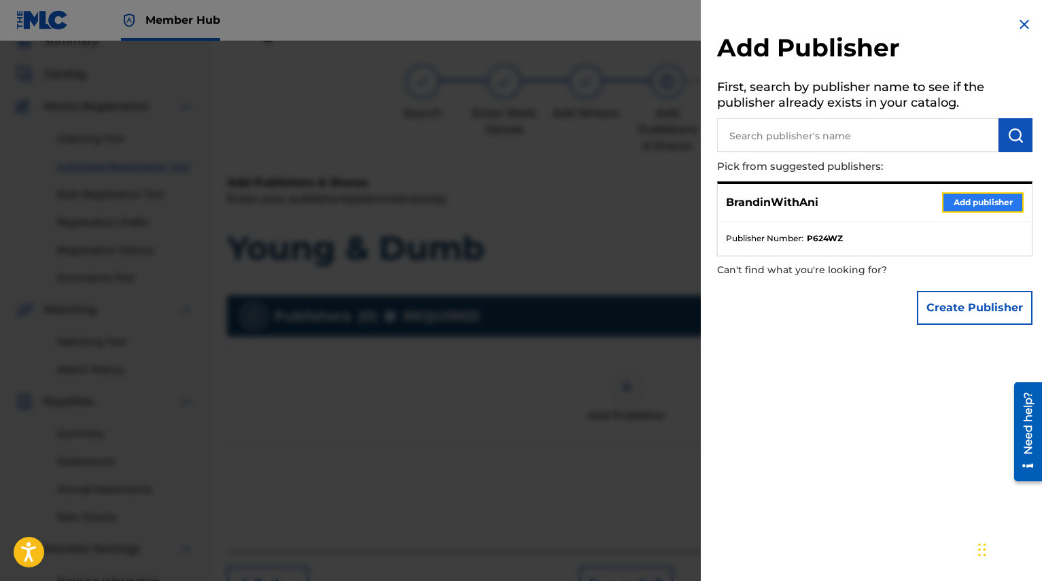
click at [961, 201] on button "Add publisher" at bounding box center [983, 202] width 82 height 20
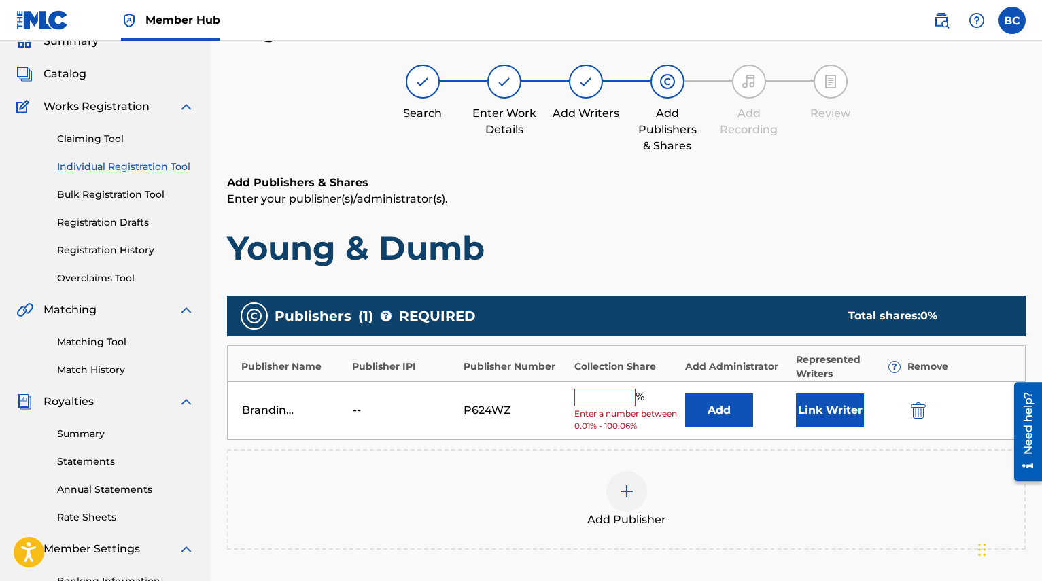
click at [612, 393] on input "text" at bounding box center [605, 398] width 61 height 18
type input "100"
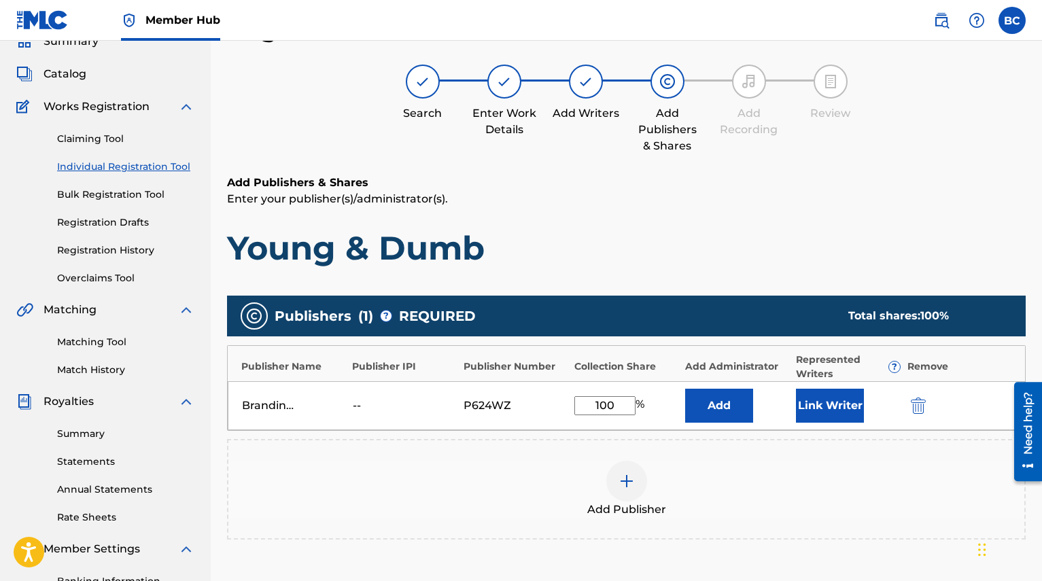
click at [550, 411] on div "P624WZ" at bounding box center [516, 406] width 104 height 16
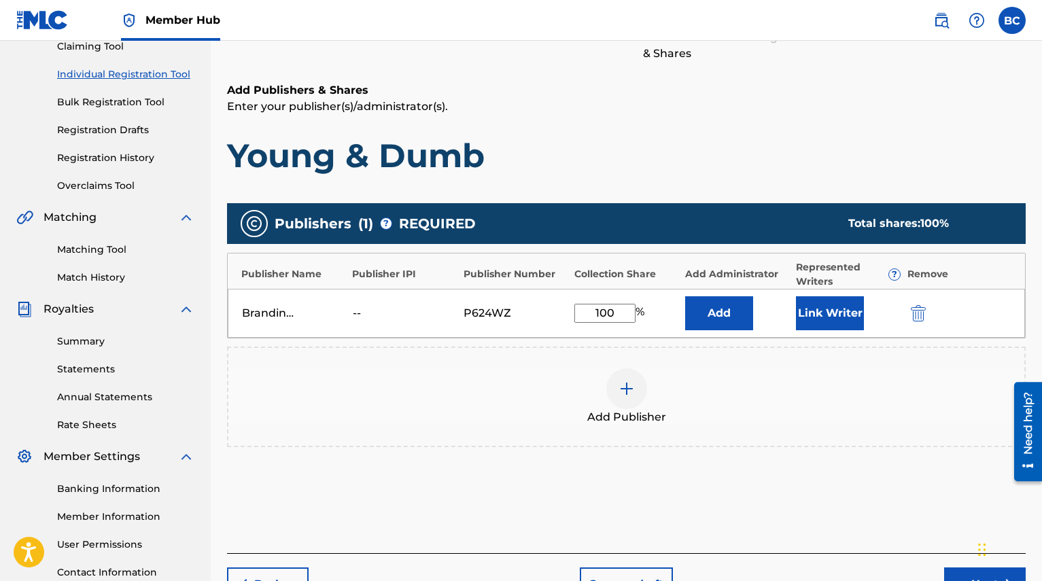
scroll to position [155, 0]
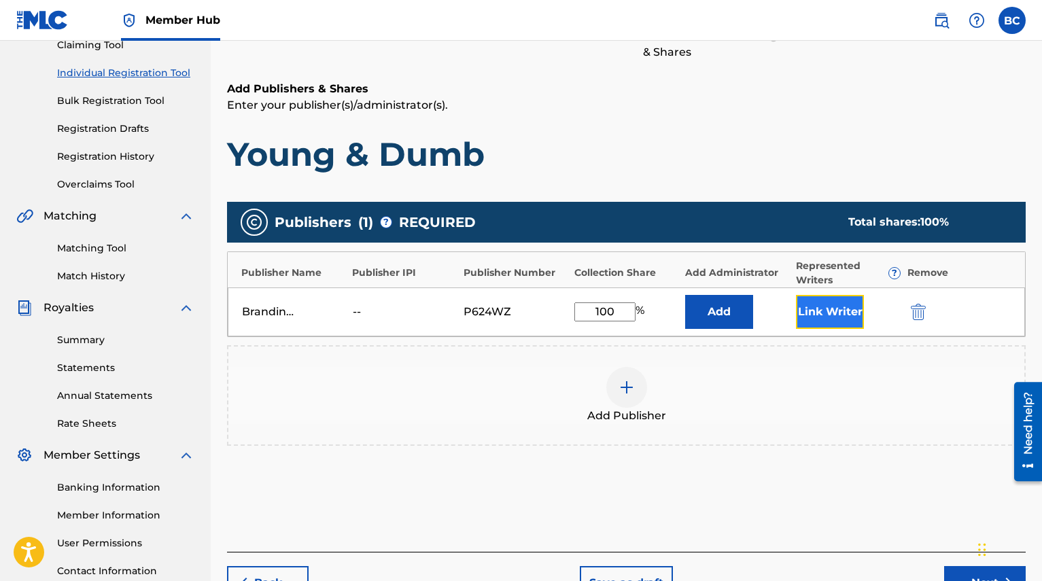
click at [821, 310] on button "Link Writer" at bounding box center [830, 312] width 68 height 34
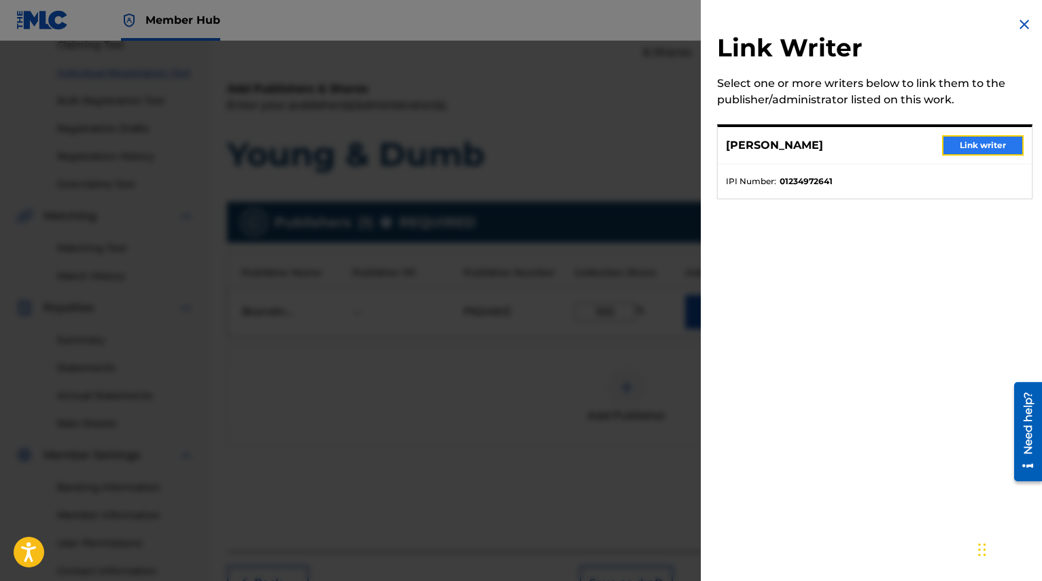
click at [974, 146] on button "Link writer" at bounding box center [983, 145] width 82 height 20
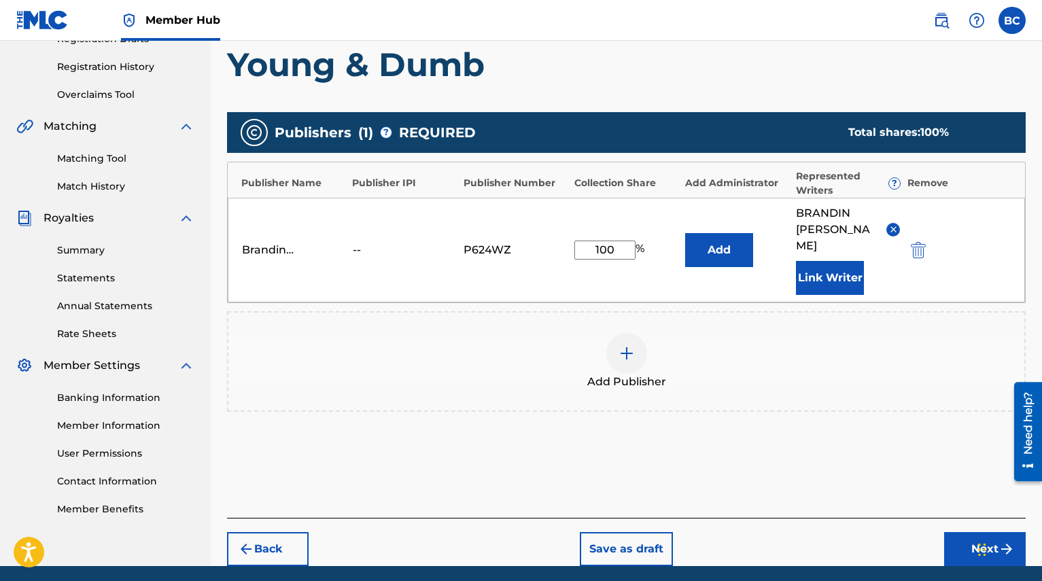
scroll to position [260, 0]
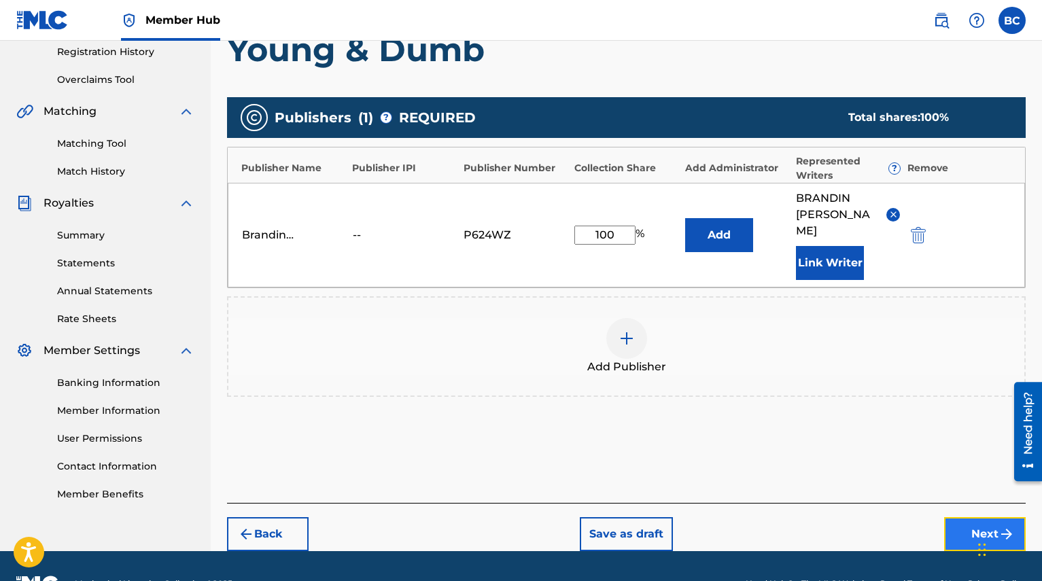
click at [963, 522] on button "Next" at bounding box center [985, 534] width 82 height 34
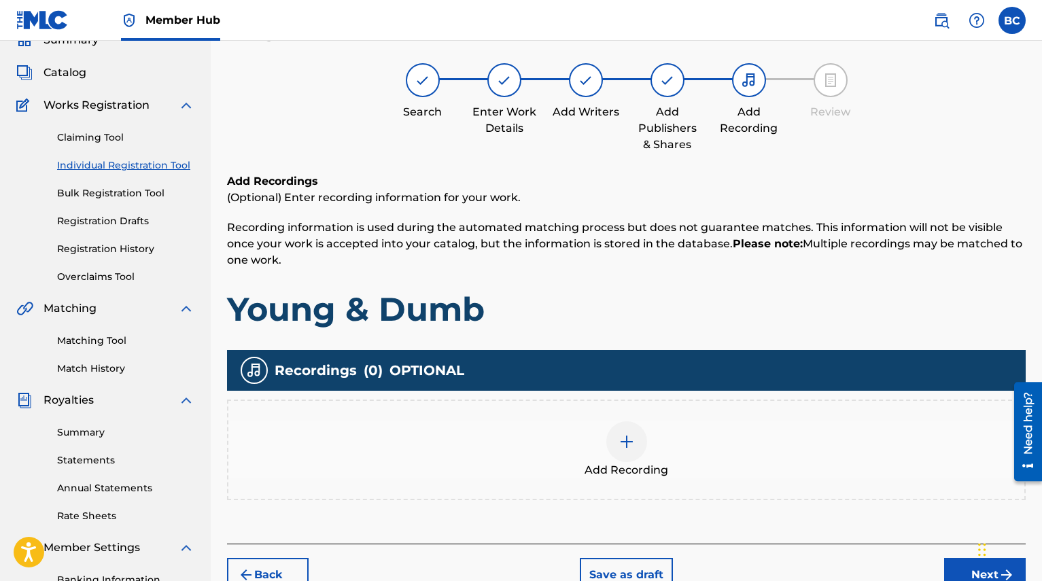
scroll to position [61, 0]
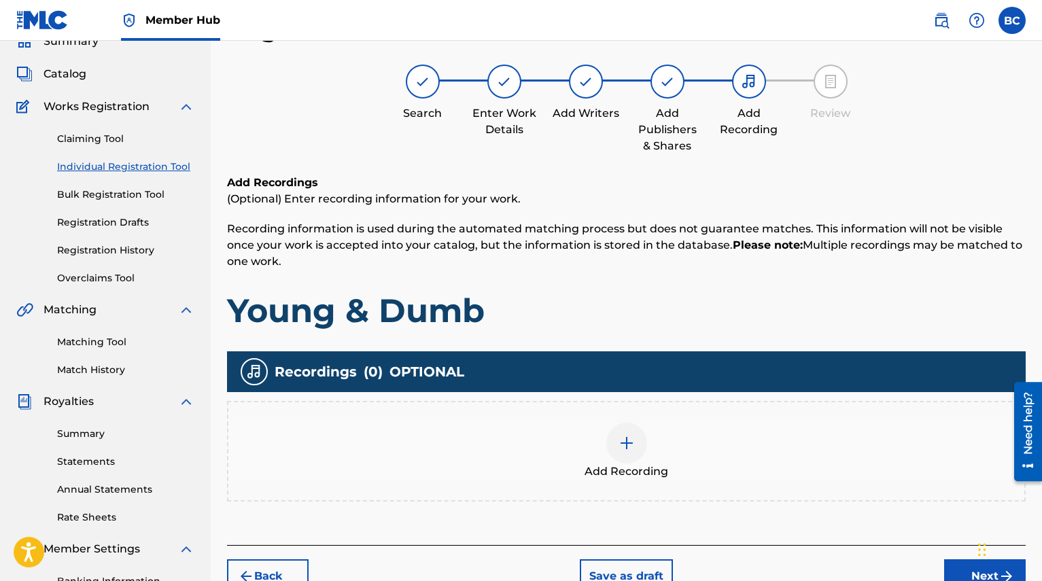
click at [611, 439] on div at bounding box center [627, 443] width 41 height 41
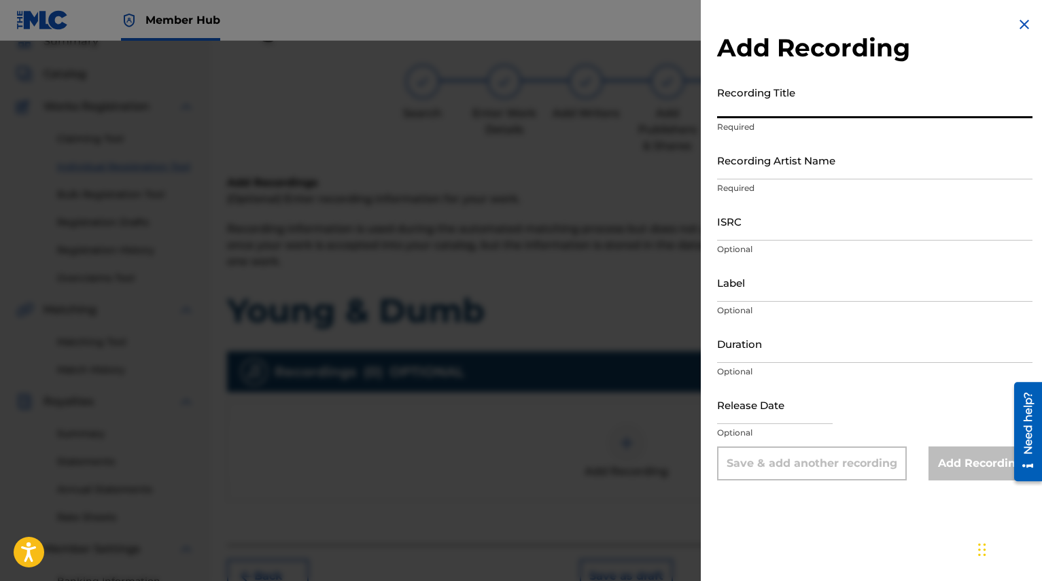
click at [806, 95] on input "Recording Title" at bounding box center [875, 99] width 316 height 39
type input "Young & Dumb"
click at [785, 167] on input "Recording Artist Name" at bounding box center [875, 160] width 316 height 39
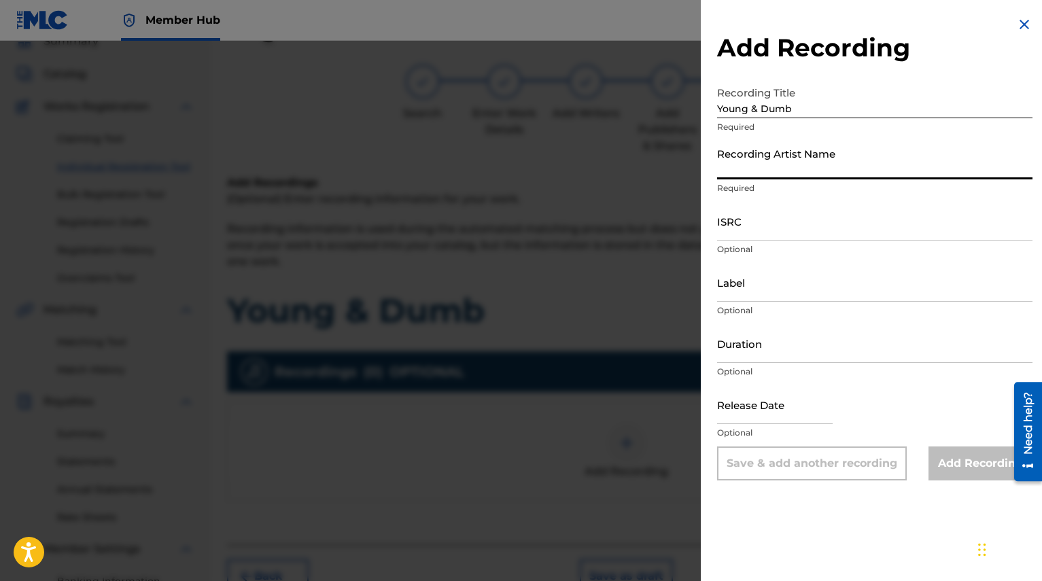
type input "Brandin"
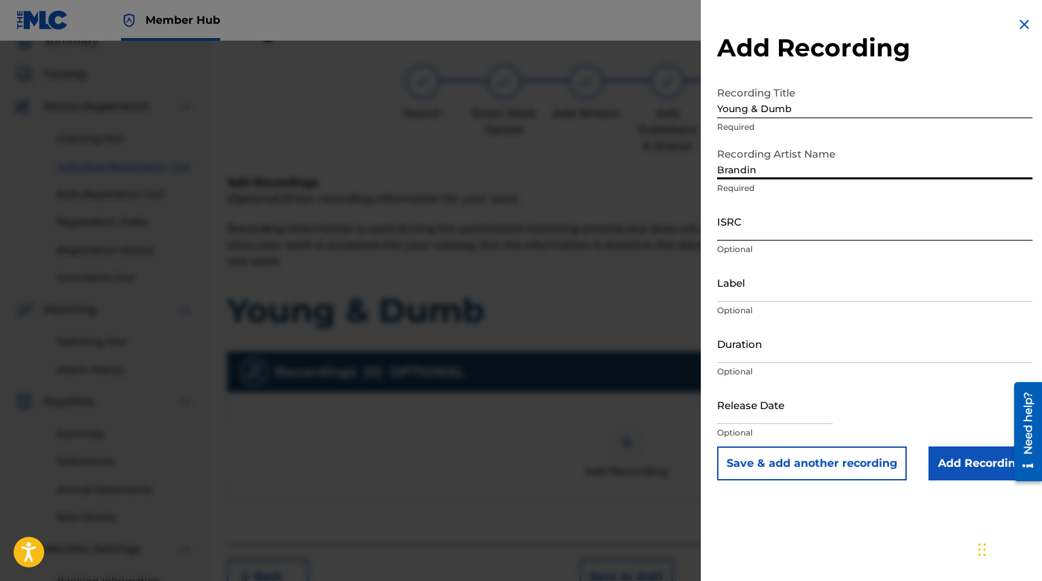
click at [785, 224] on input "ISRC" at bounding box center [875, 221] width 316 height 39
paste input "QZWFR2593610"
type input "QZWFR2593610"
click at [824, 302] on div "Label Optional" at bounding box center [875, 293] width 316 height 61
click at [810, 291] on input "Label" at bounding box center [875, 282] width 316 height 39
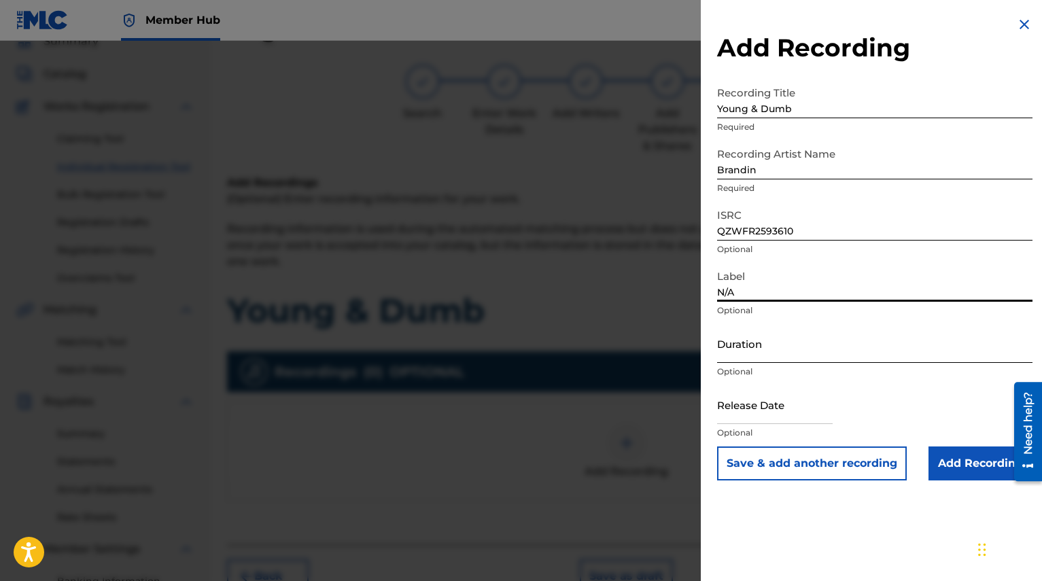
type input "N/A"
click at [759, 350] on input "Duration" at bounding box center [875, 343] width 316 height 39
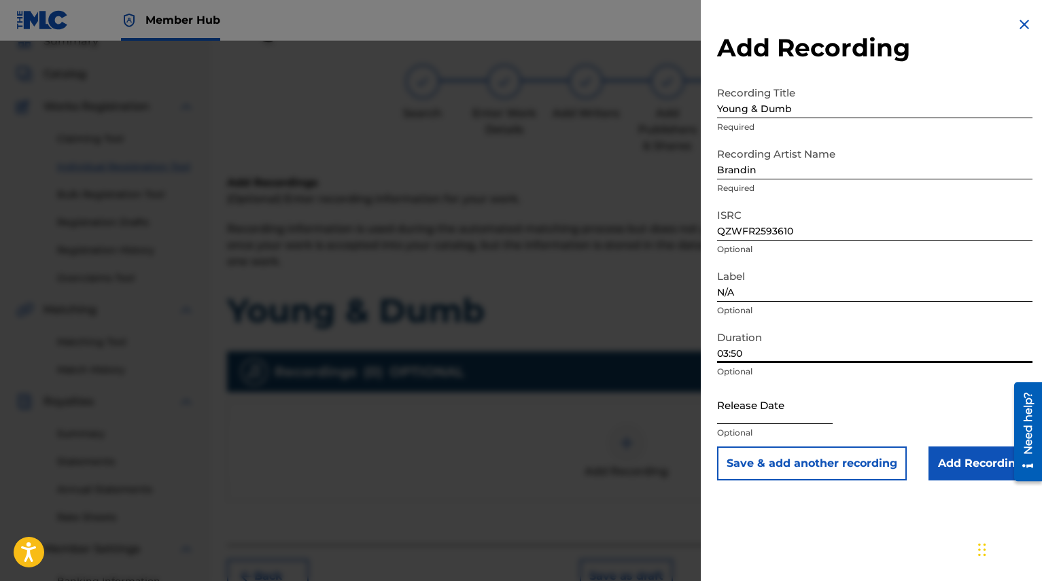
type input "03:50"
click at [758, 409] on input "text" at bounding box center [775, 405] width 116 height 39
select select "8"
select select "2025"
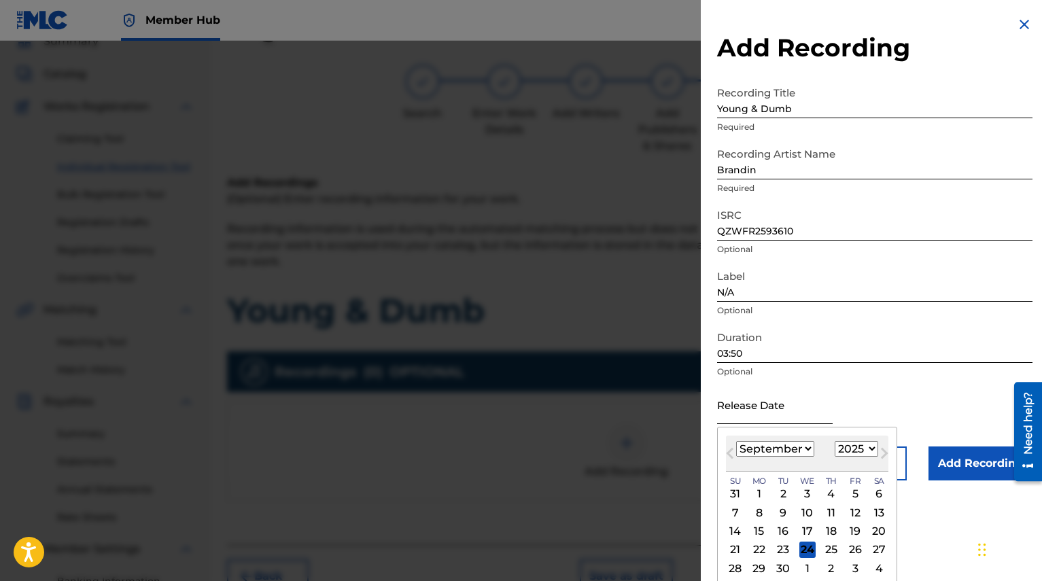
click at [818, 392] on input "text" at bounding box center [775, 405] width 116 height 39
type input "[DATE]"
select select "7"
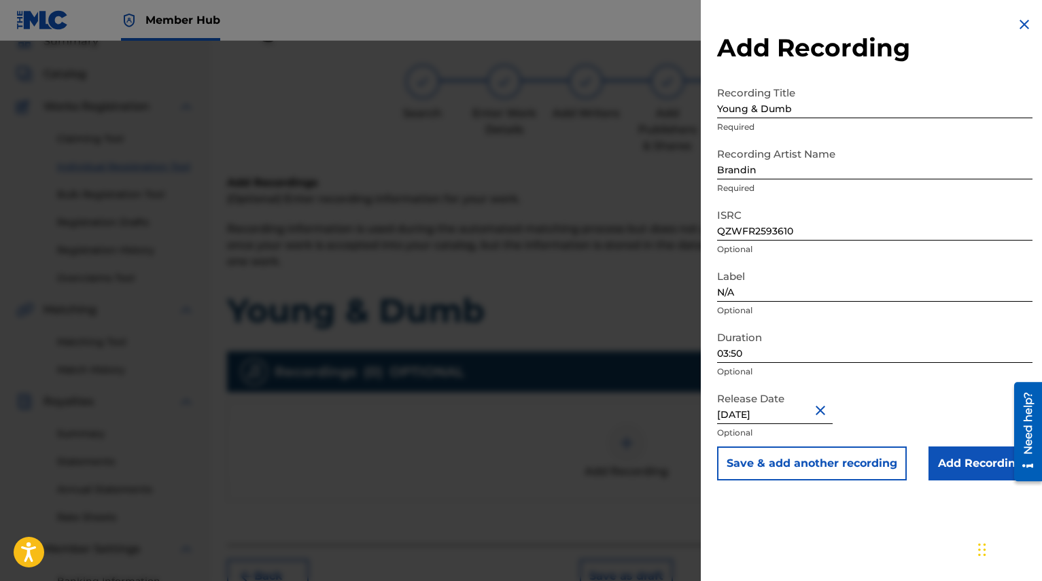
click at [910, 414] on div "Release Date [DATE] Optional" at bounding box center [875, 416] width 316 height 61
click at [965, 464] on input "Add Recording" at bounding box center [981, 464] width 104 height 34
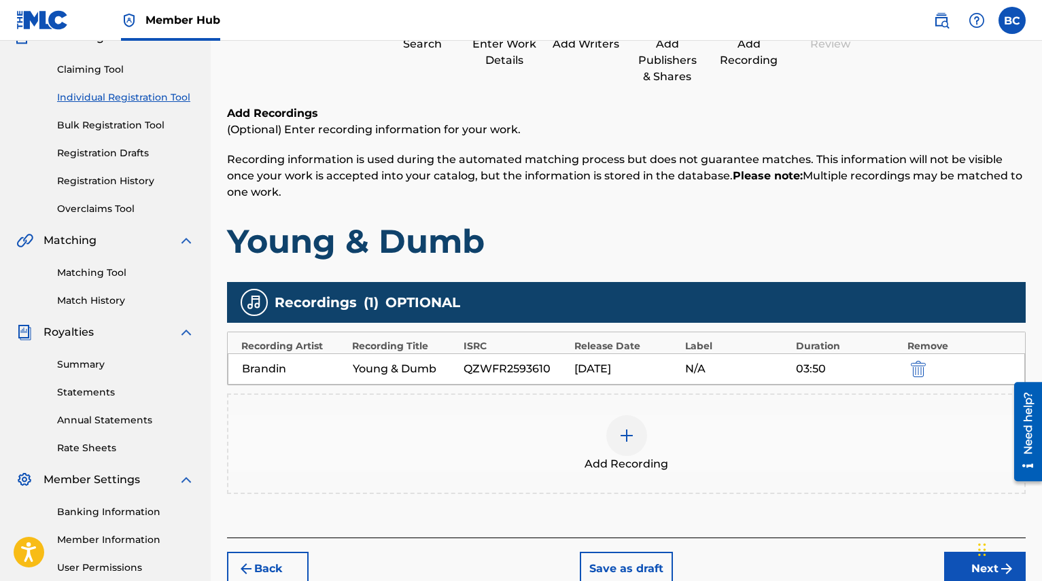
scroll to position [133, 0]
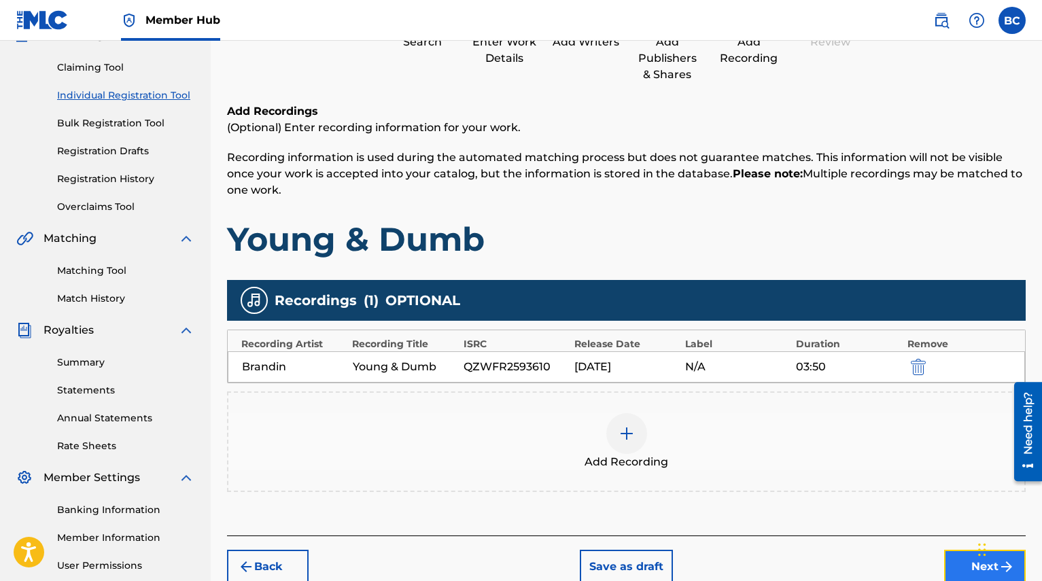
click at [970, 553] on button "Next" at bounding box center [985, 567] width 82 height 34
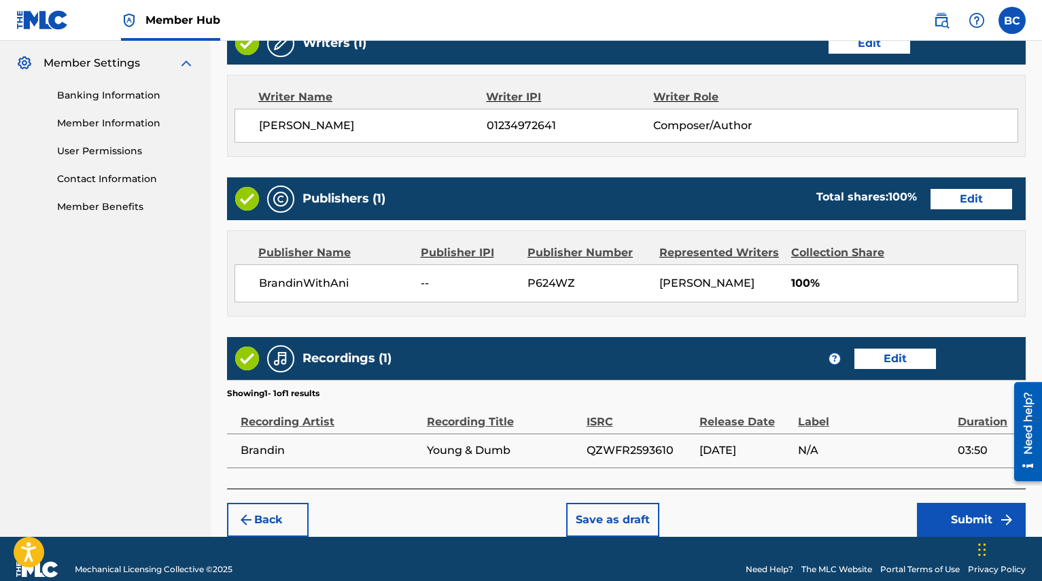
scroll to position [583, 0]
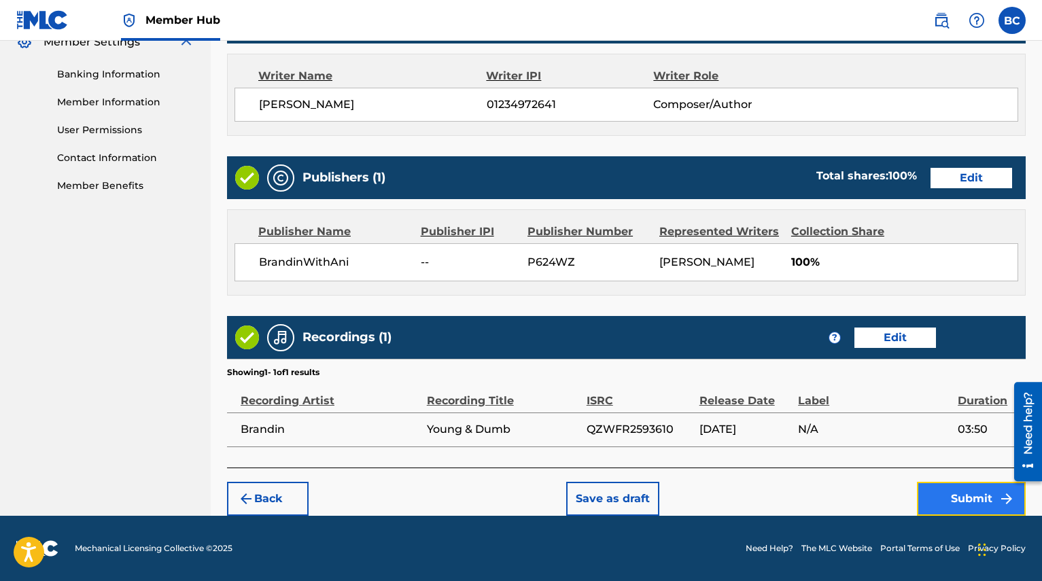
click at [954, 499] on button "Submit" at bounding box center [971, 499] width 109 height 34
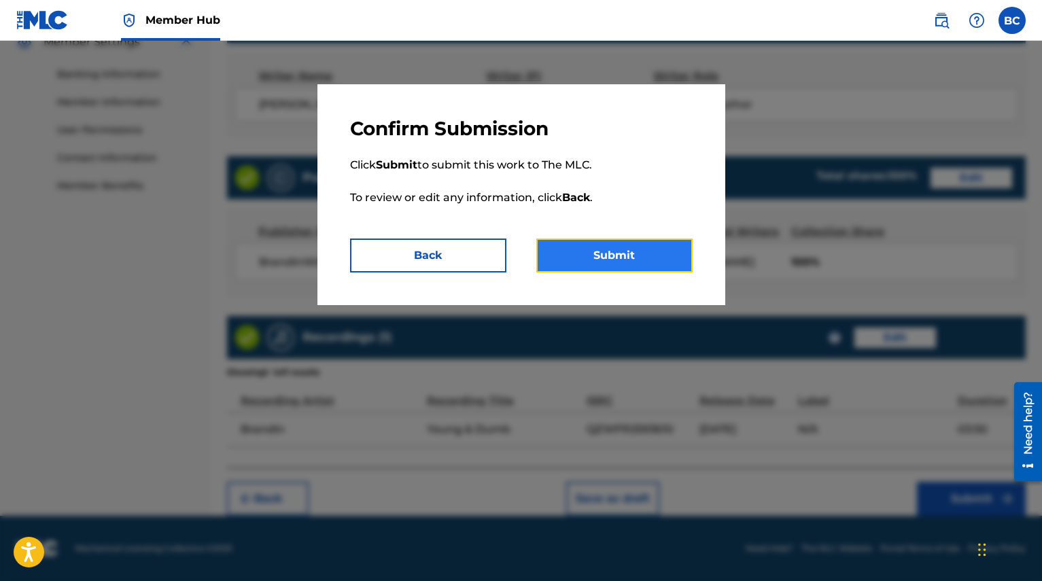
click at [630, 258] on button "Submit" at bounding box center [614, 256] width 156 height 34
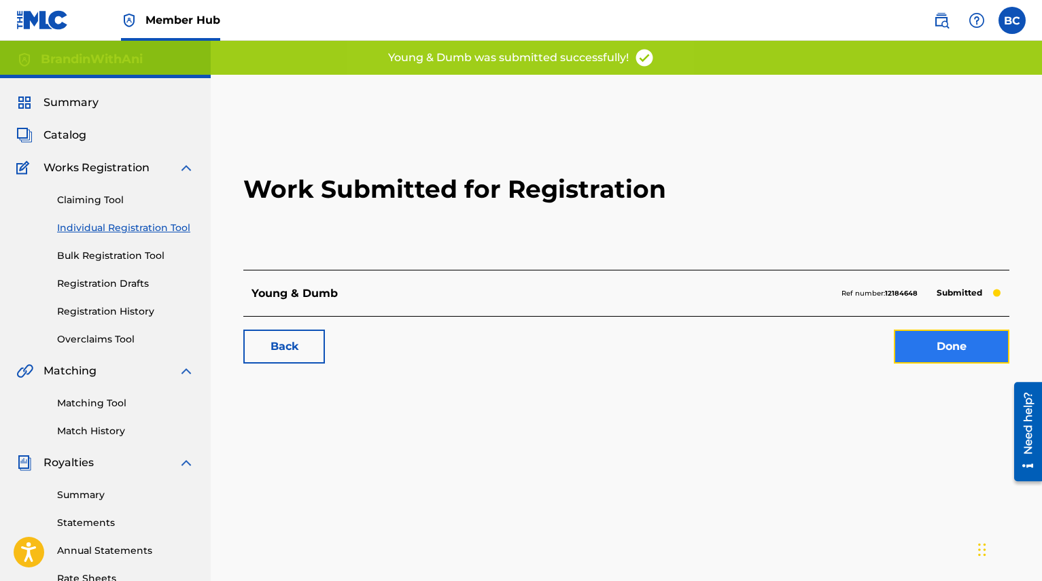
click at [938, 341] on link "Done" at bounding box center [952, 347] width 116 height 34
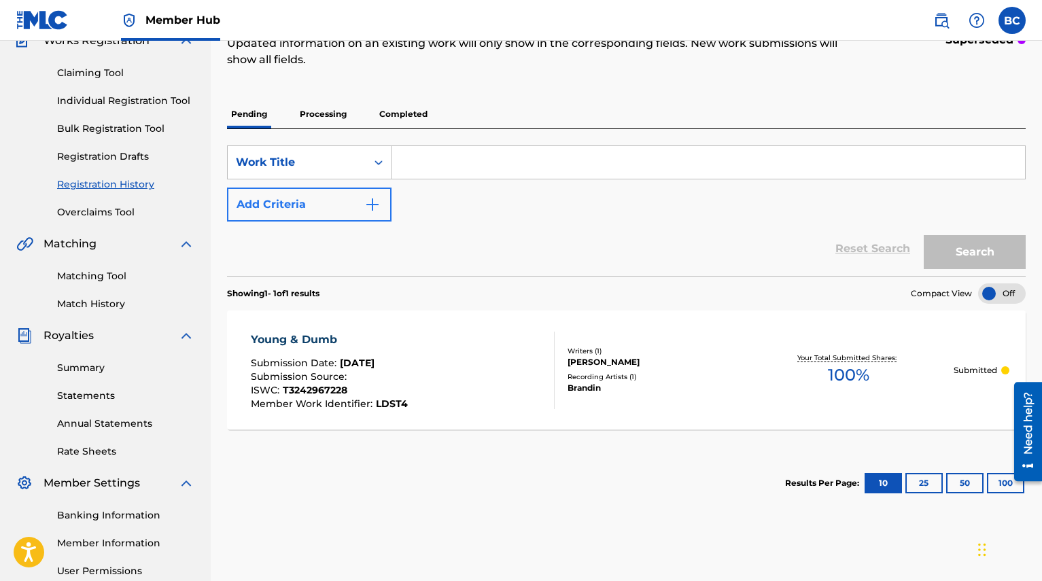
scroll to position [126, 0]
click at [402, 118] on p "Completed" at bounding box center [403, 115] width 56 height 29
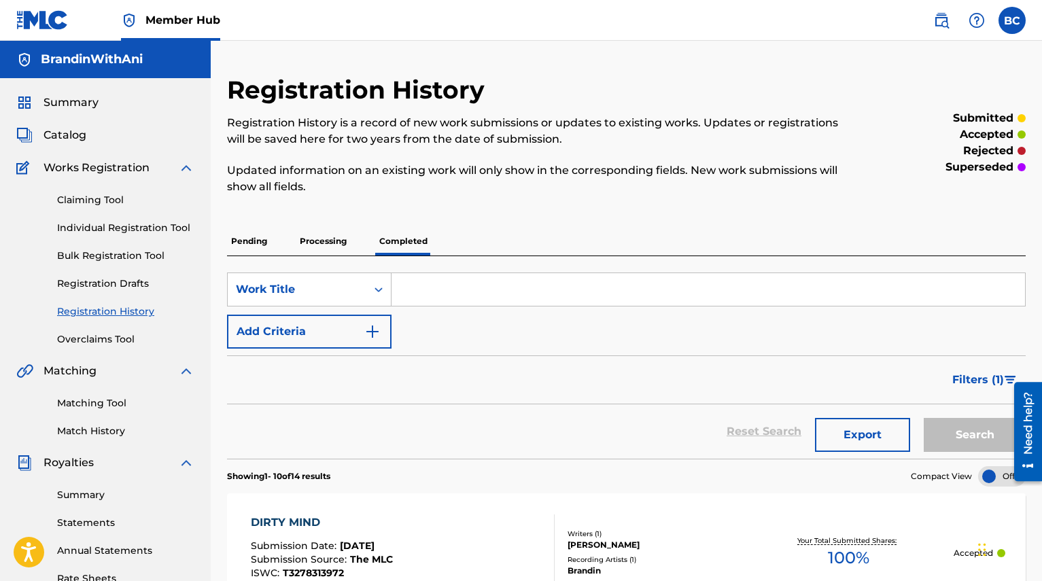
click at [259, 252] on p "Pending" at bounding box center [249, 241] width 44 height 29
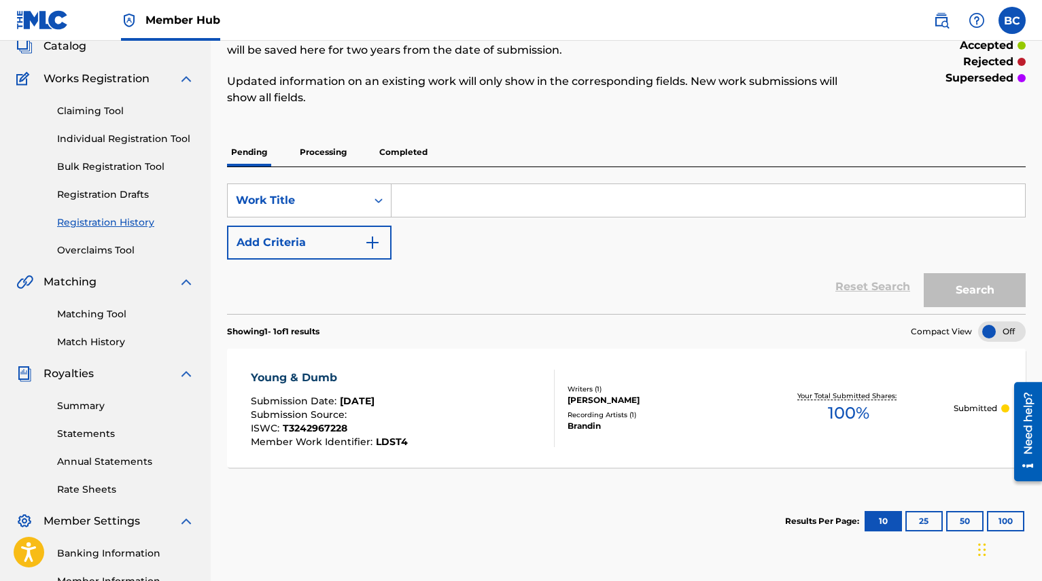
scroll to position [90, 0]
